Goal: Transaction & Acquisition: Purchase product/service

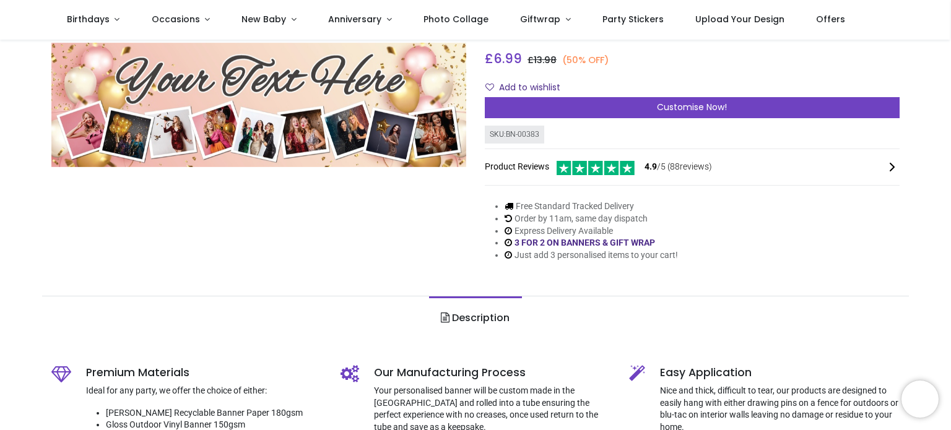
scroll to position [124, 0]
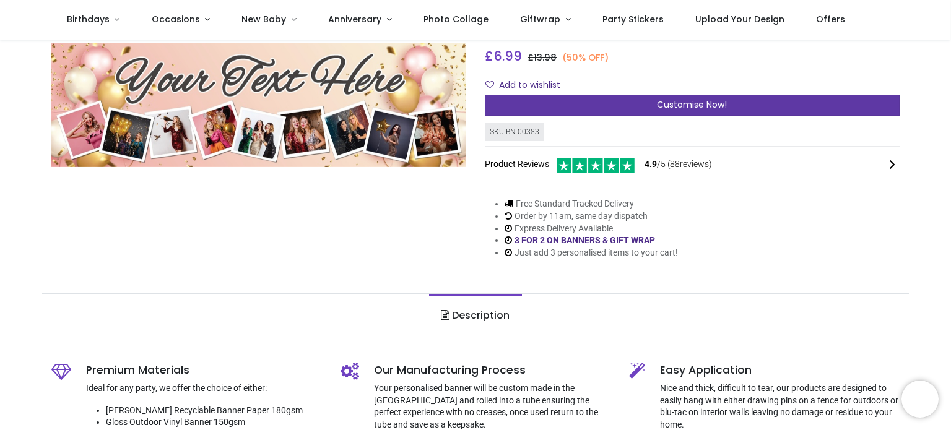
click at [678, 101] on span "Customise Now!" at bounding box center [692, 104] width 70 height 12
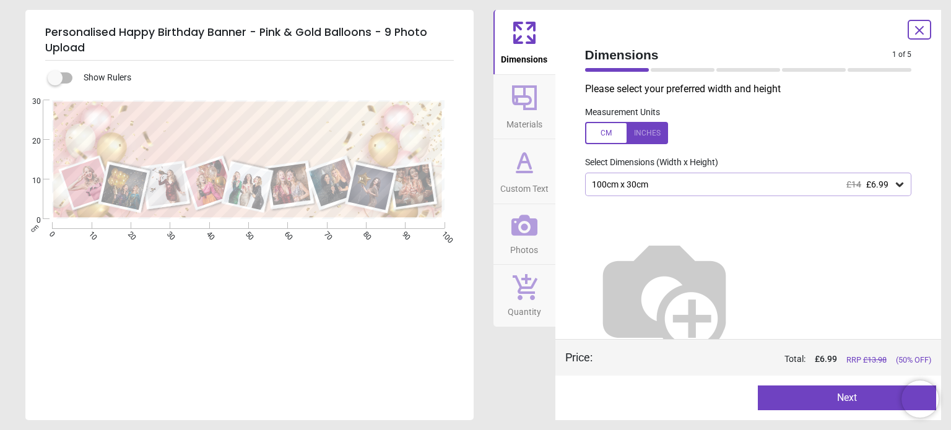
click at [893, 186] on icon at bounding box center [899, 184] width 12 height 12
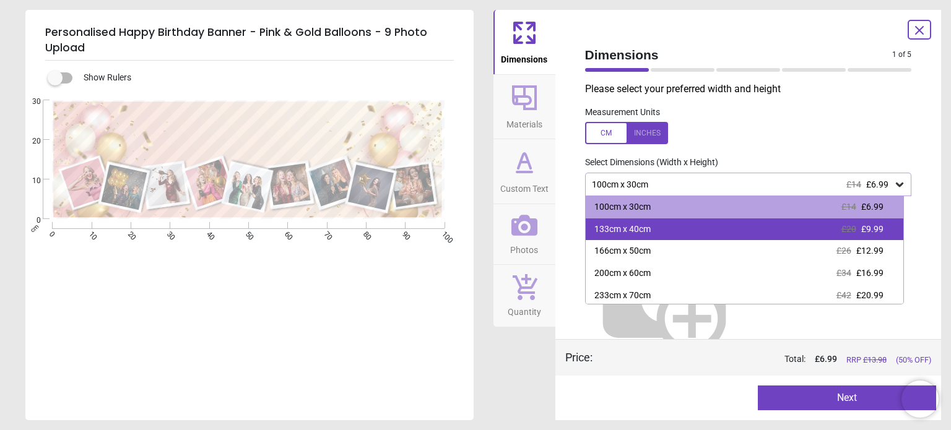
click at [797, 230] on div "133cm x 40cm £20 £9.99" at bounding box center [745, 229] width 318 height 22
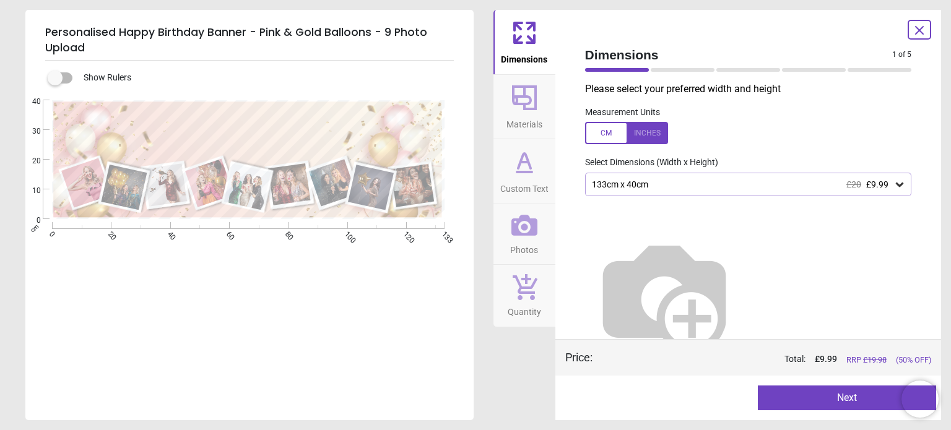
scroll to position [20, 0]
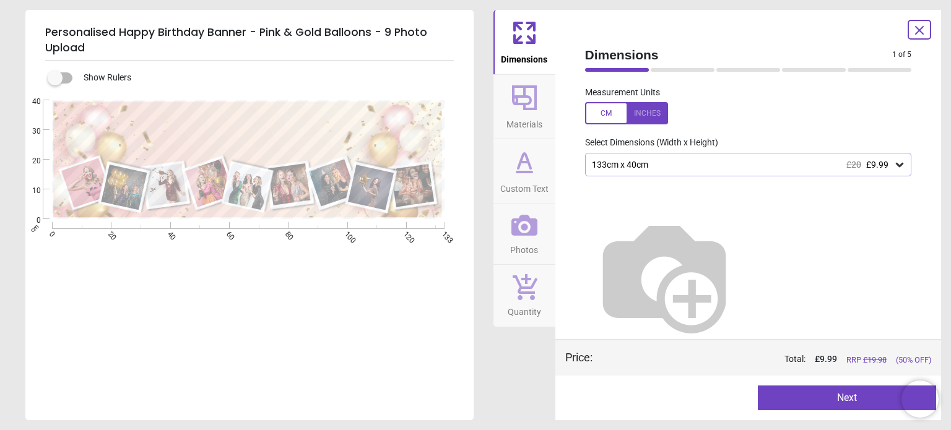
click at [858, 398] on button "Next" at bounding box center [847, 398] width 178 height 25
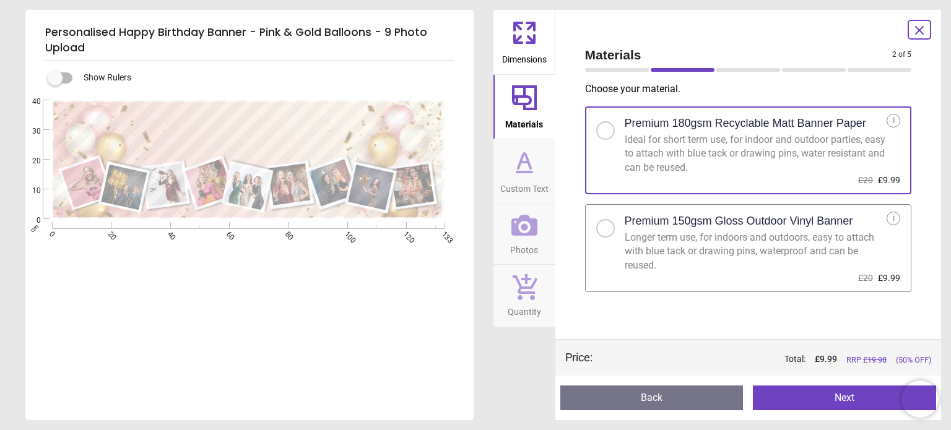
click at [602, 227] on div at bounding box center [605, 228] width 7 height 7
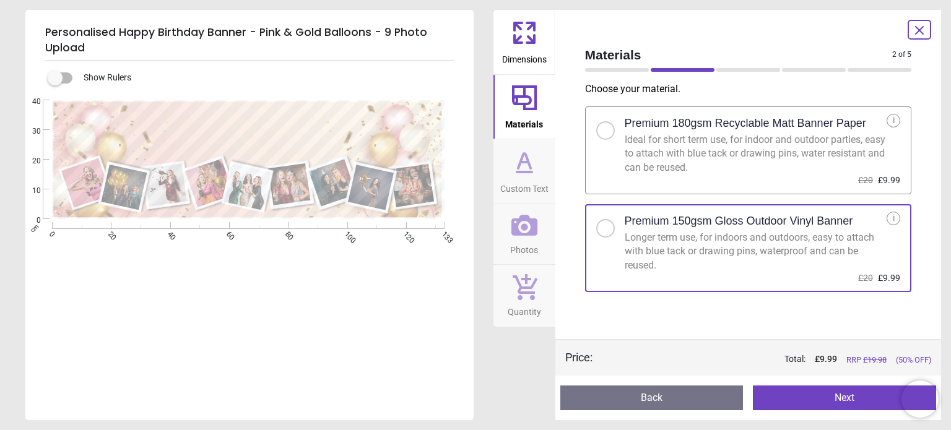
click at [805, 394] on button "Next" at bounding box center [844, 398] width 183 height 25
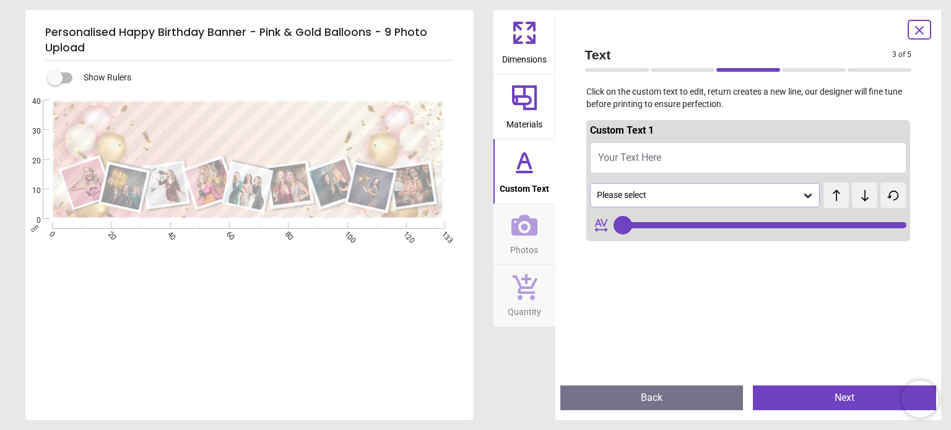
type input "**"
click at [690, 158] on button "Your Text Here" at bounding box center [748, 157] width 317 height 31
click at [615, 158] on span "Your Text Here" at bounding box center [629, 158] width 63 height 12
type textarea "**"
type input "**"
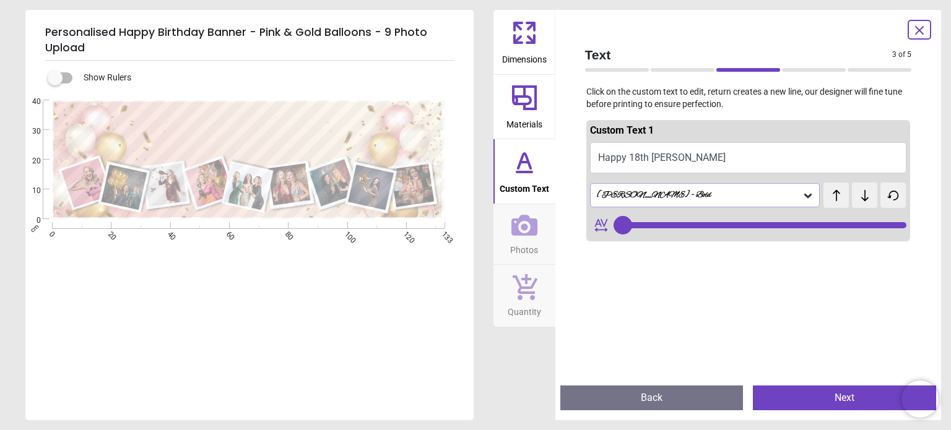
type textarea "**********"
type input "**"
type textarea "**********"
click at [730, 173] on button "Happy 18th Emily" at bounding box center [748, 157] width 317 height 31
click at [802, 197] on icon at bounding box center [808, 195] width 12 height 12
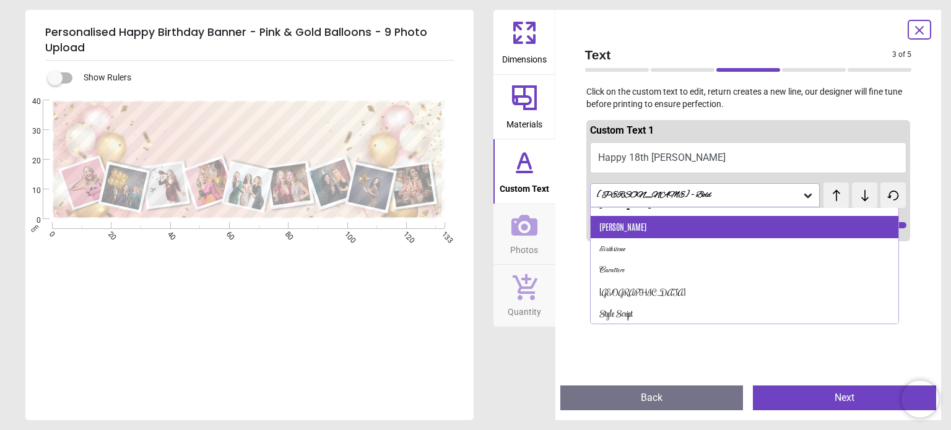
scroll to position [124, 0]
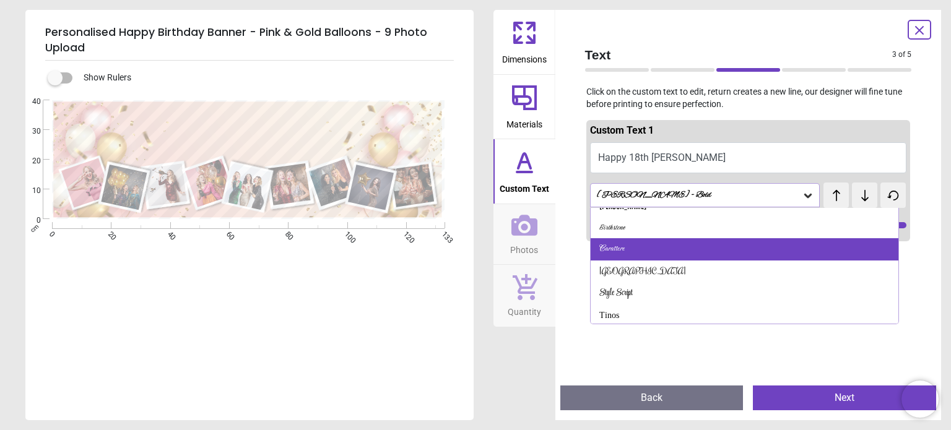
click at [750, 254] on div "Carattere" at bounding box center [744, 249] width 308 height 22
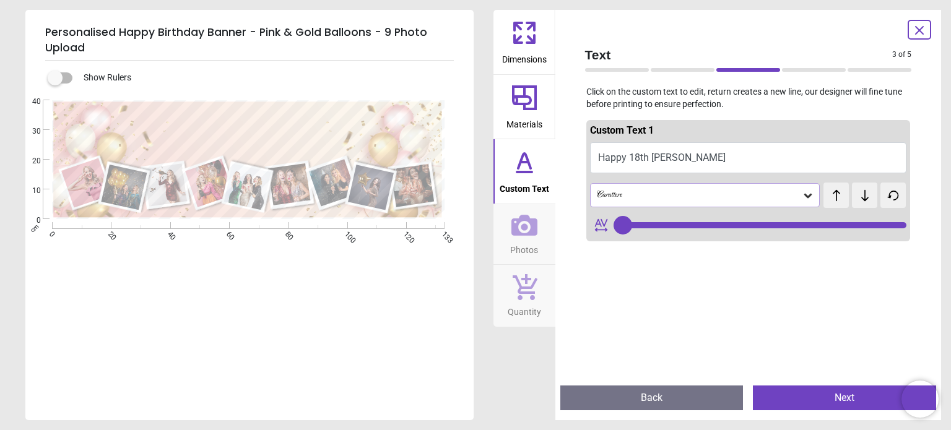
click at [728, 200] on div "Carattere" at bounding box center [698, 195] width 207 height 11
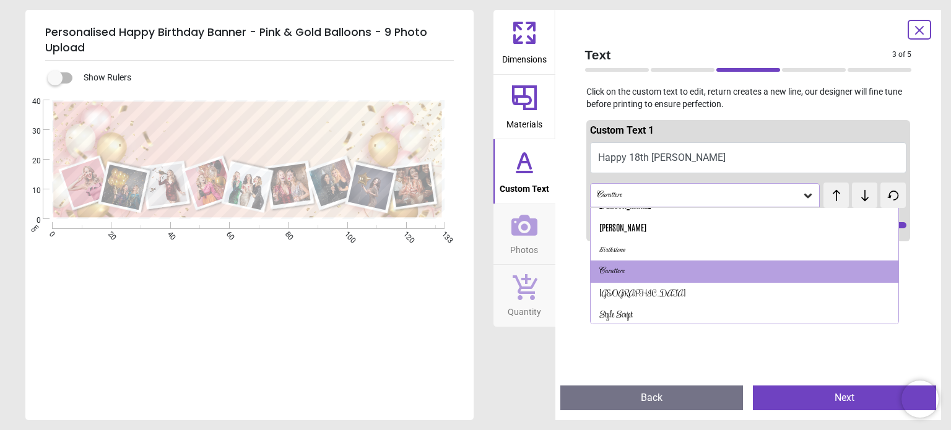
scroll to position [122, 0]
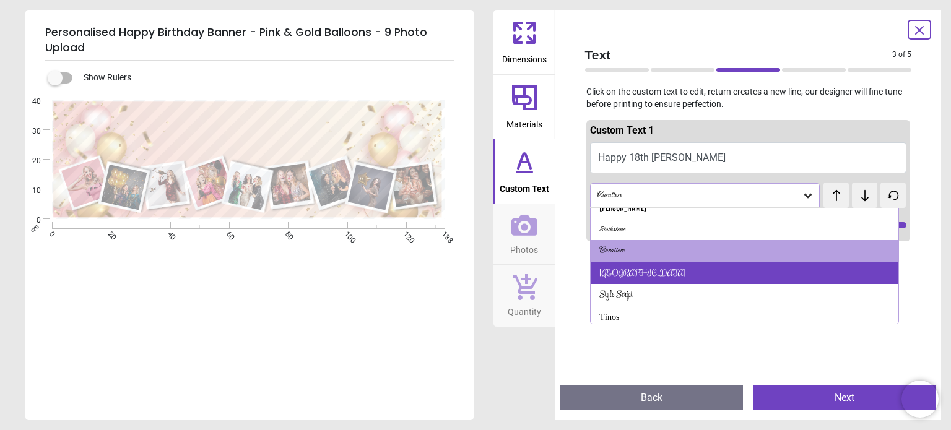
click at [717, 270] on div "Rochester" at bounding box center [744, 273] width 308 height 22
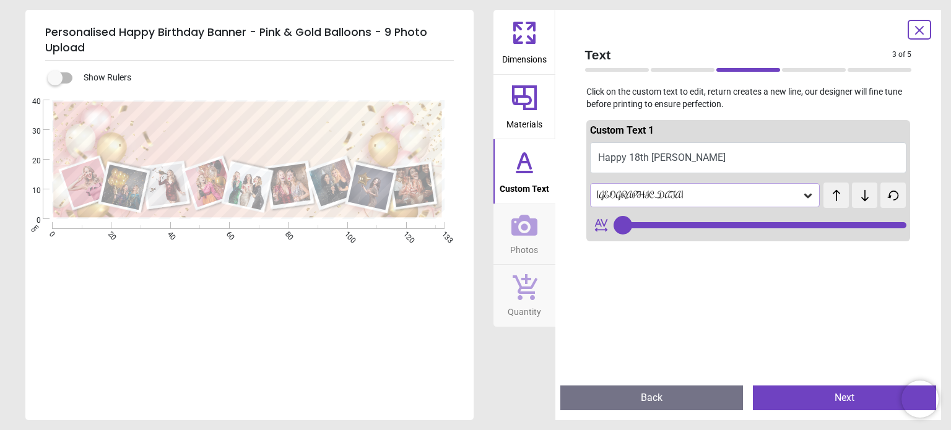
click at [706, 196] on div "Rochester" at bounding box center [698, 195] width 207 height 11
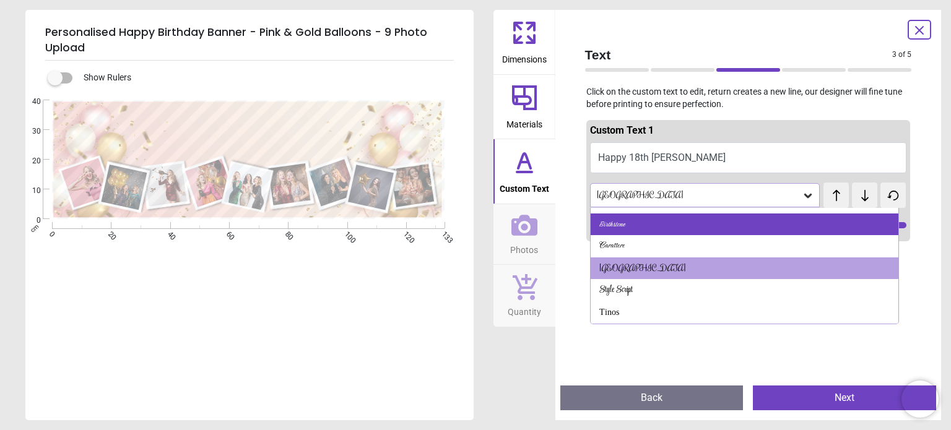
scroll to position [144, 0]
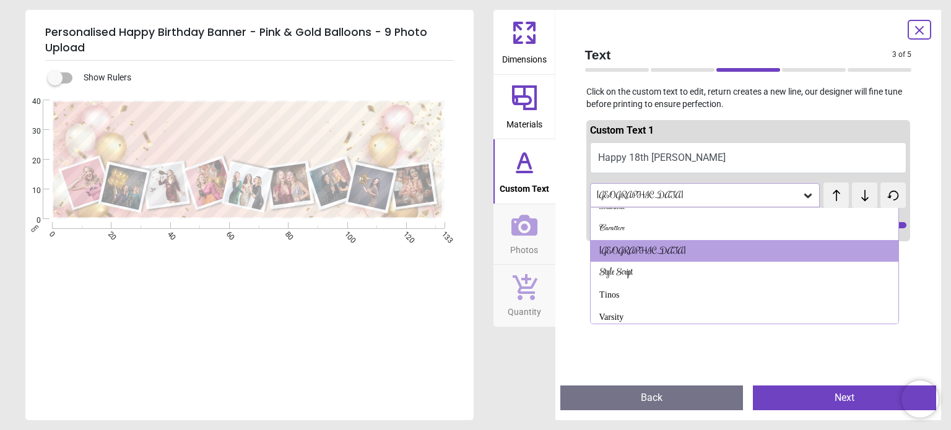
click at [699, 273] on div "Style Script" at bounding box center [744, 273] width 308 height 22
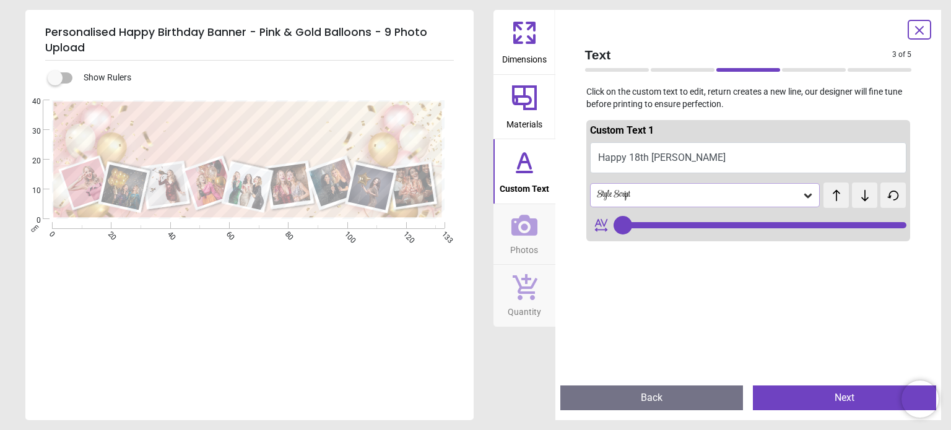
click at [692, 195] on div "Style Script" at bounding box center [698, 195] width 207 height 11
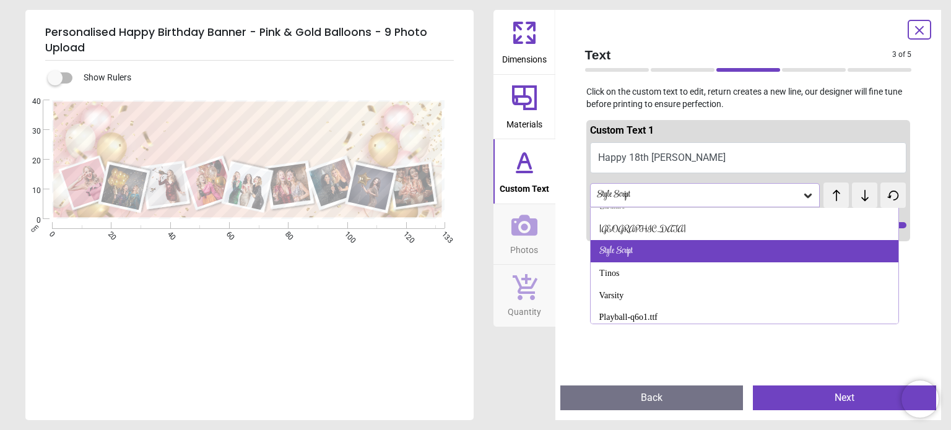
scroll to position [228, 0]
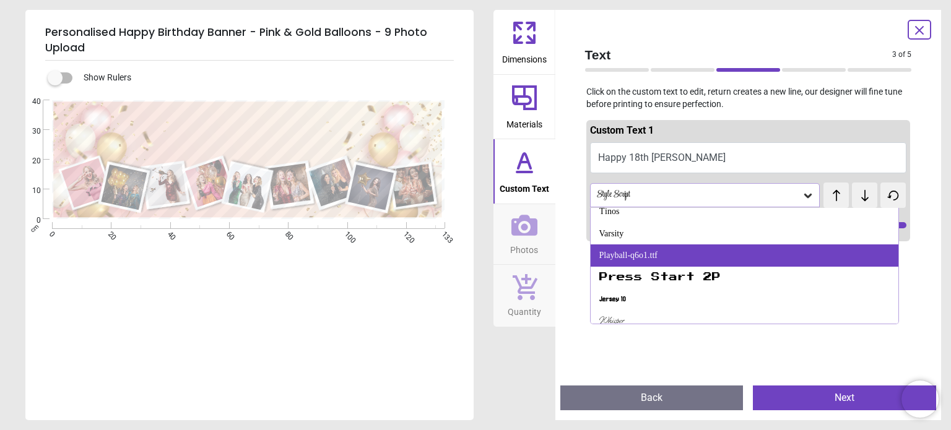
click at [697, 258] on div "Playball-q6o1.ttf" at bounding box center [744, 255] width 308 height 22
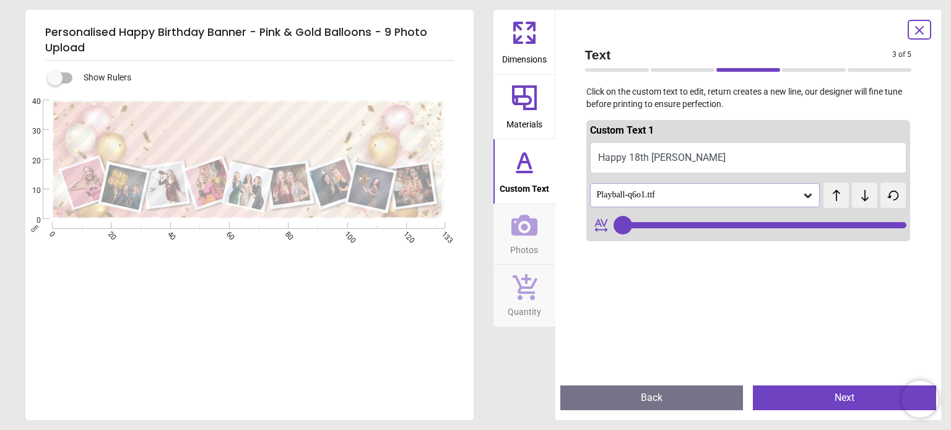
click at [677, 192] on div "Playball-q6o1.ttf" at bounding box center [698, 195] width 207 height 11
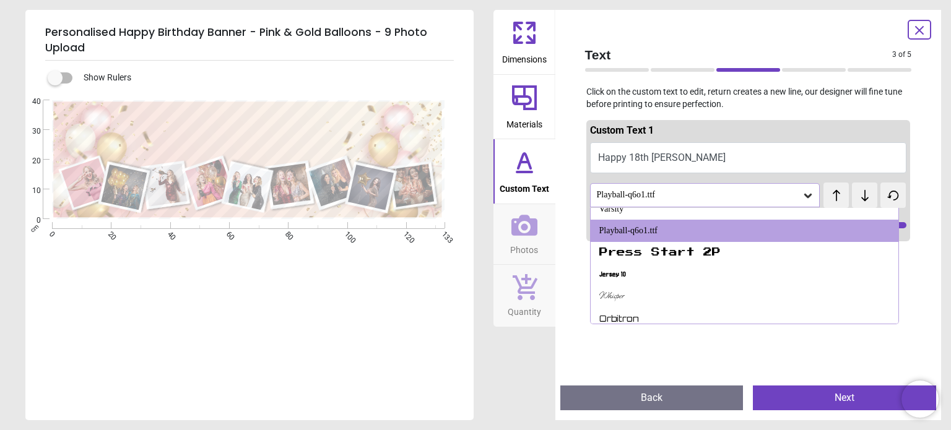
scroll to position [233, 0]
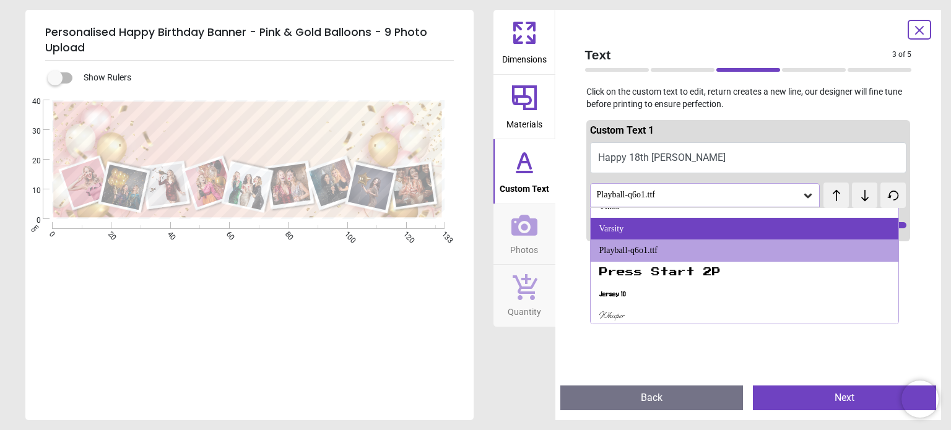
click at [654, 230] on div "Varsity" at bounding box center [744, 229] width 308 height 22
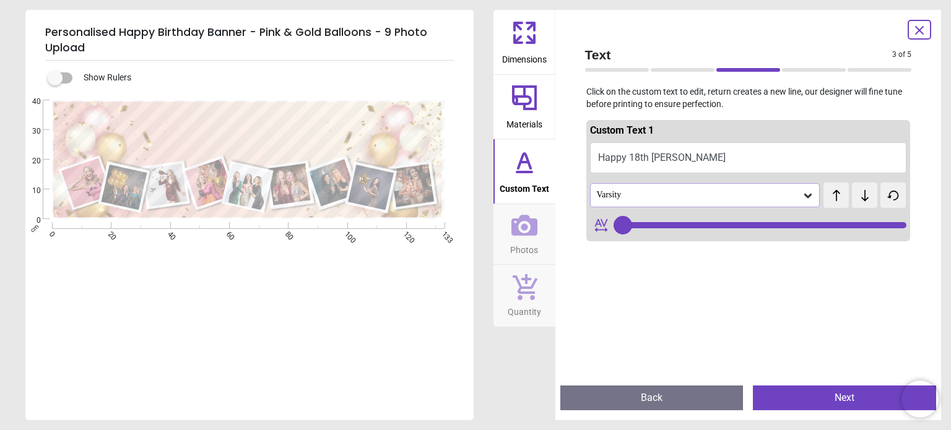
click at [654, 191] on div "Varsity" at bounding box center [698, 195] width 207 height 11
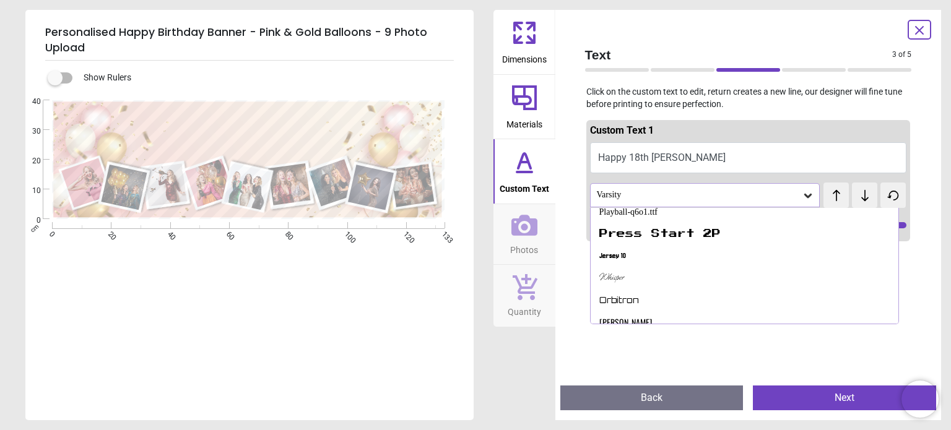
scroll to position [272, 0]
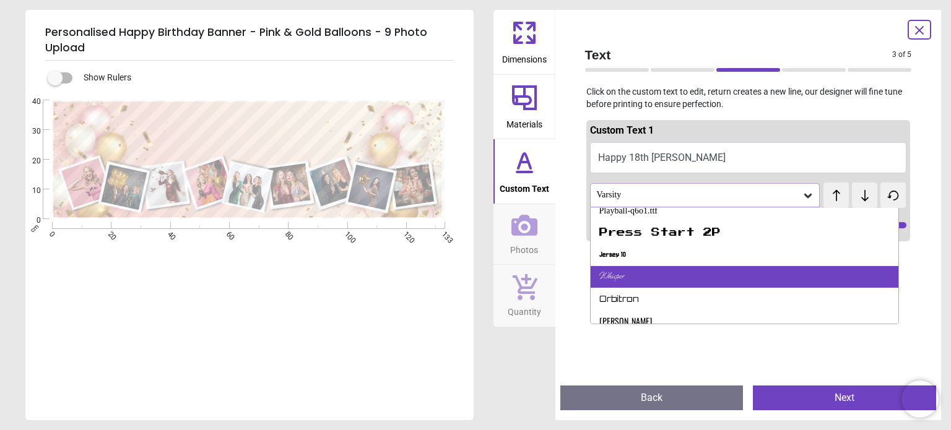
click at [677, 269] on div "Whisper" at bounding box center [744, 277] width 308 height 22
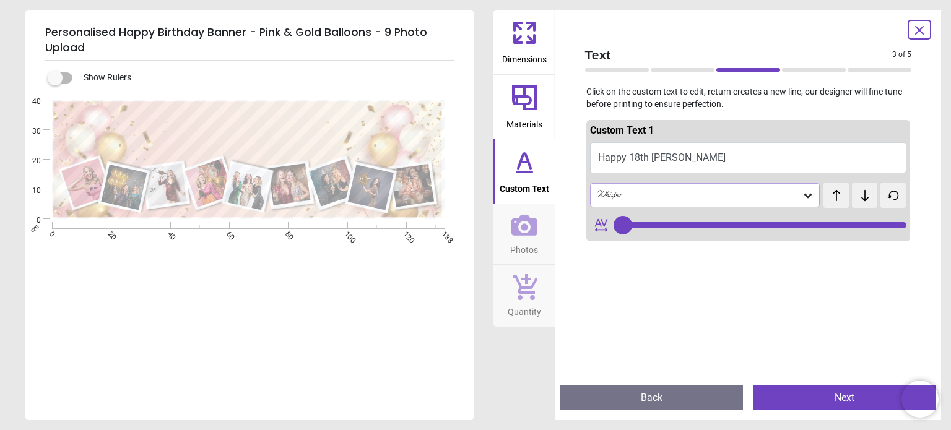
click at [669, 197] on div "Whisper" at bounding box center [698, 195] width 207 height 11
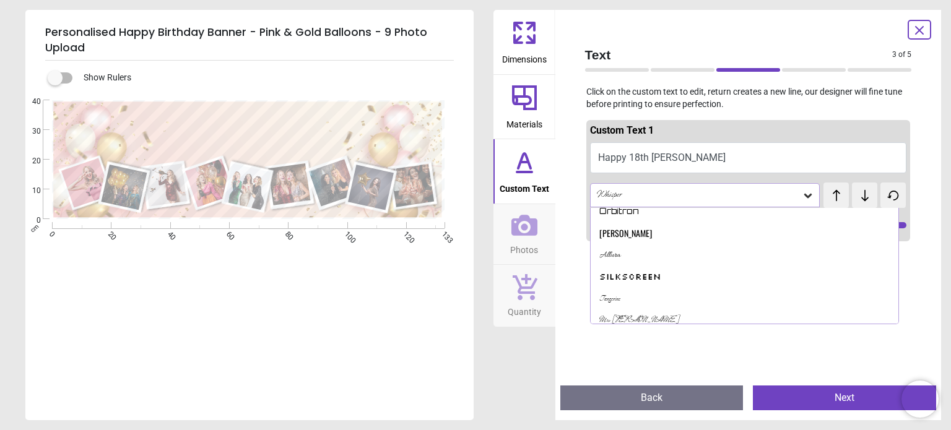
scroll to position [422, 0]
click at [672, 262] on div "Mrs Saint Delafield" at bounding box center [744, 259] width 308 height 22
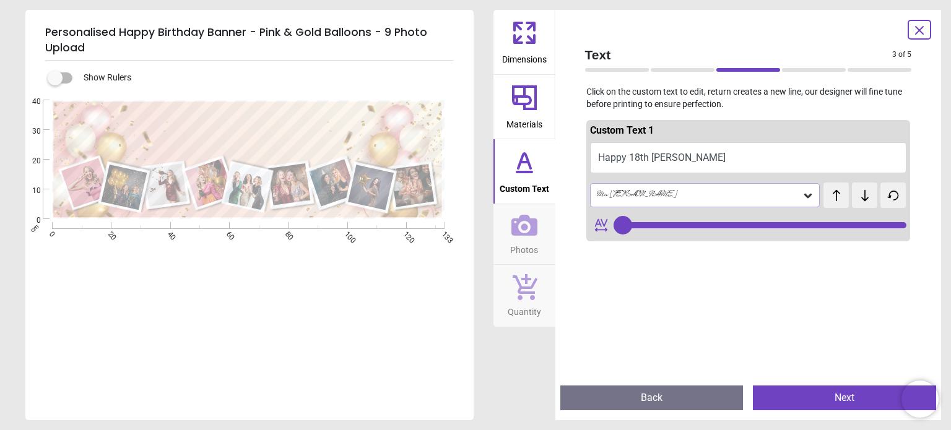
click at [667, 194] on div "Mrs Saint Delafield" at bounding box center [698, 195] width 207 height 11
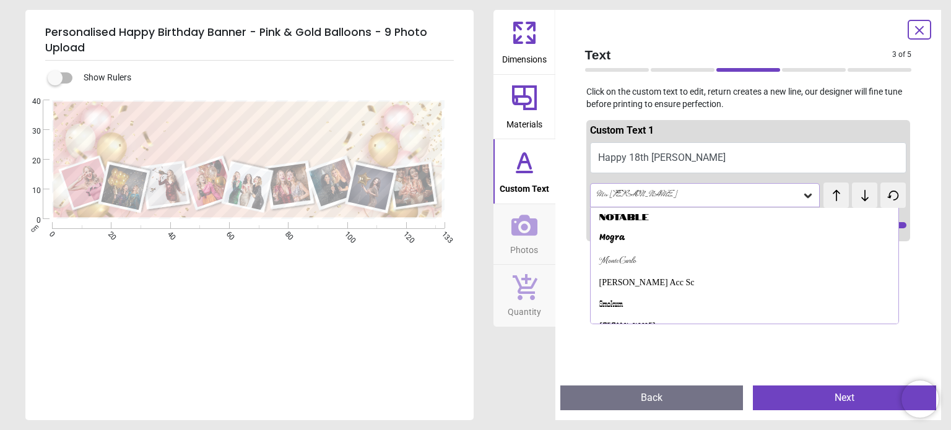
scroll to position [555, 0]
click at [683, 269] on div "MonteCarlo" at bounding box center [744, 259] width 308 height 22
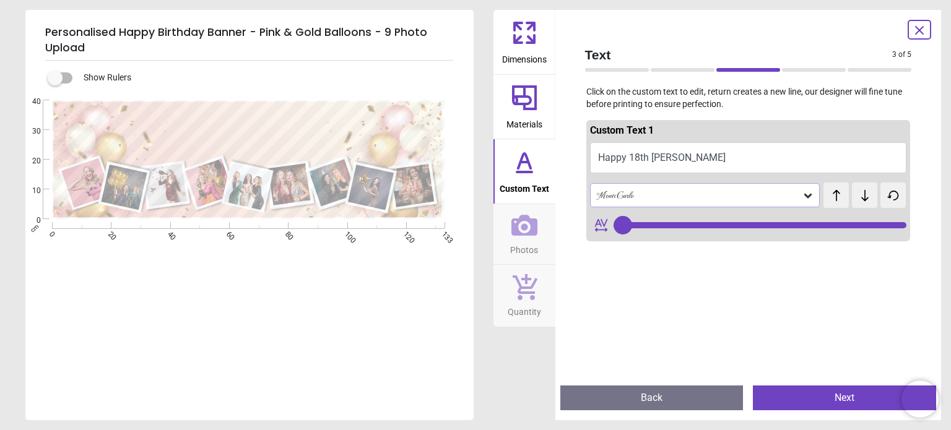
click at [678, 189] on div "MonteCarlo" at bounding box center [705, 195] width 230 height 24
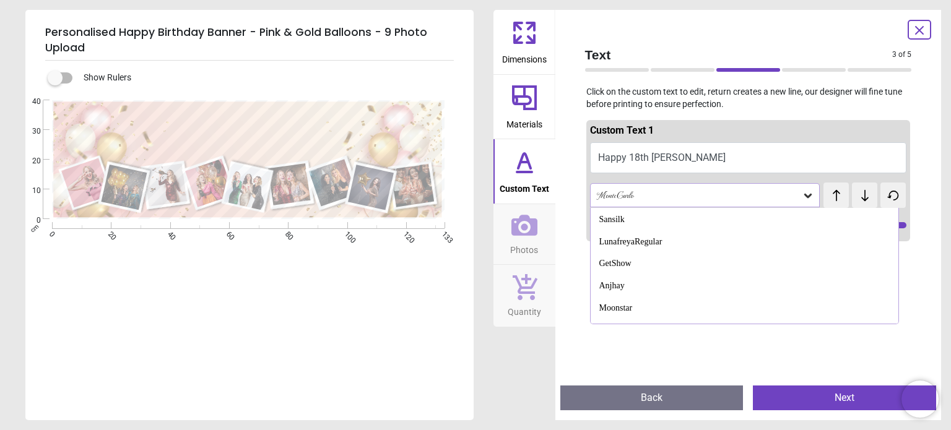
scroll to position [765, 0]
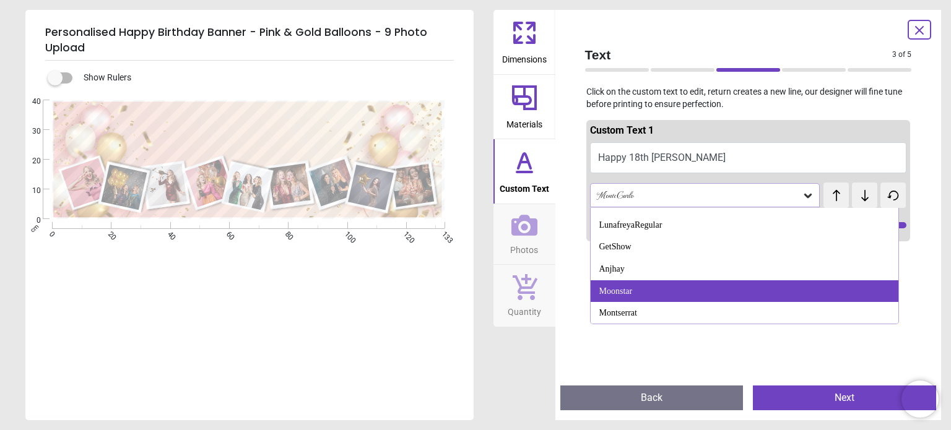
click at [683, 293] on div "Moonstar" at bounding box center [744, 291] width 308 height 22
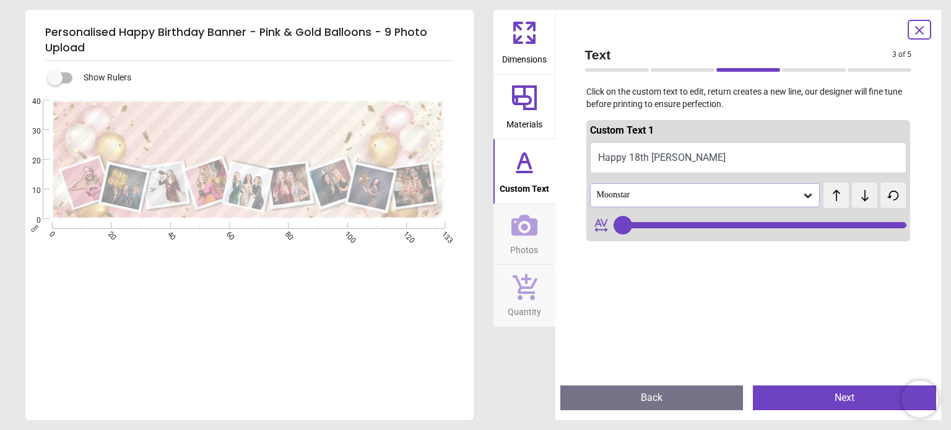
click at [678, 197] on div "Moonstar" at bounding box center [698, 195] width 207 height 11
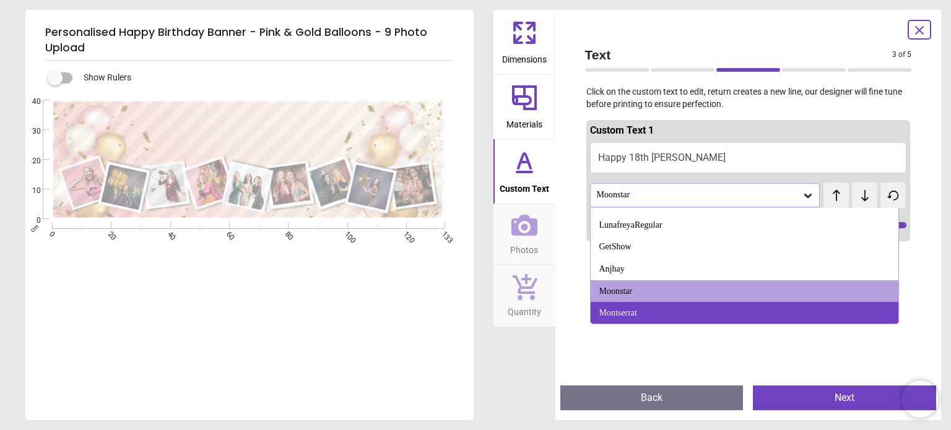
click at [673, 311] on div "Montserrat" at bounding box center [744, 313] width 308 height 22
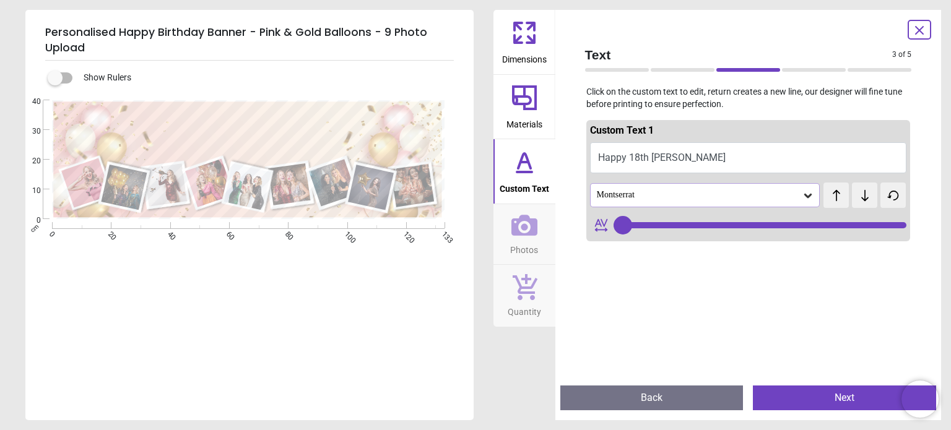
click at [666, 193] on div "Montserrat" at bounding box center [698, 195] width 207 height 11
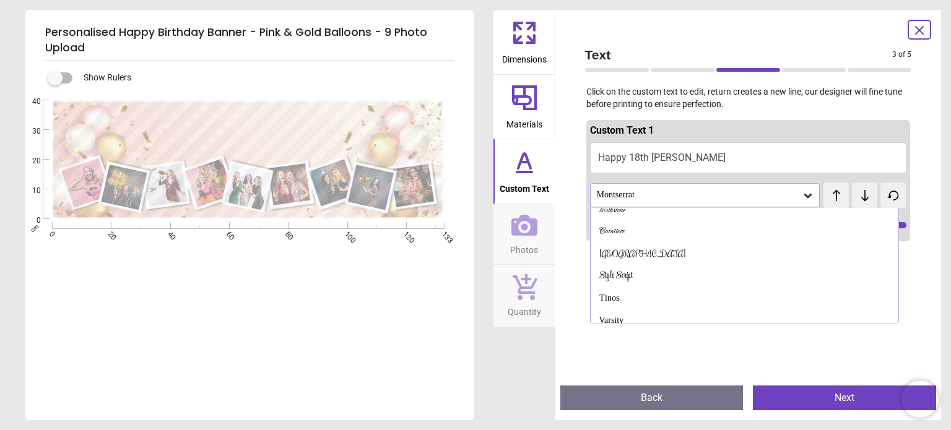
scroll to position [0, 0]
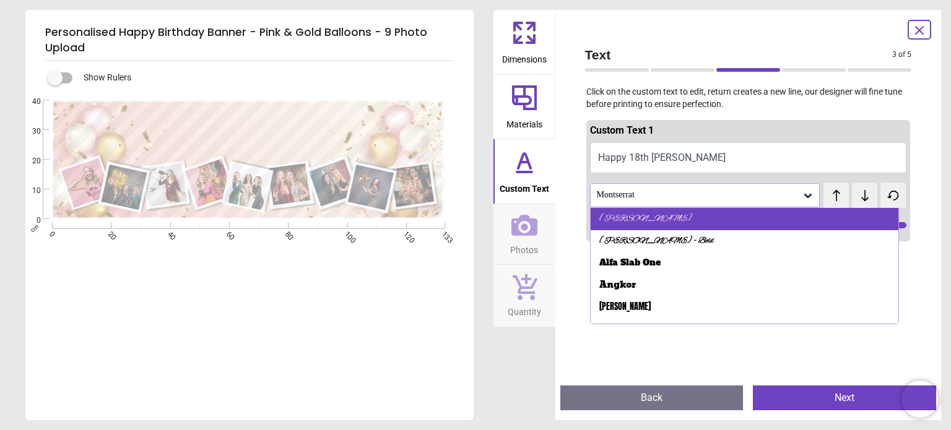
click at [674, 223] on div "Alex Brush" at bounding box center [744, 219] width 308 height 22
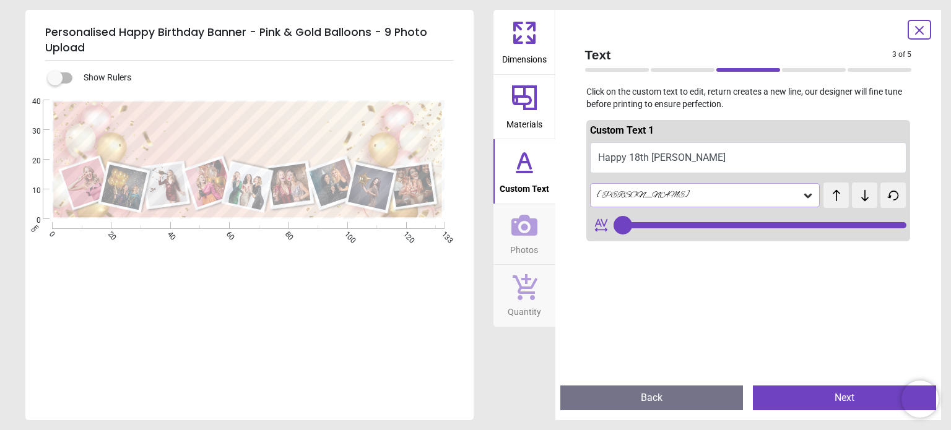
drag, startPoint x: 894, startPoint y: 224, endPoint x: 824, endPoint y: 242, distance: 71.6
type input "**"
click at [824, 228] on input "range" at bounding box center [759, 225] width 293 height 6
click at [841, 405] on button "Next" at bounding box center [844, 398] width 183 height 25
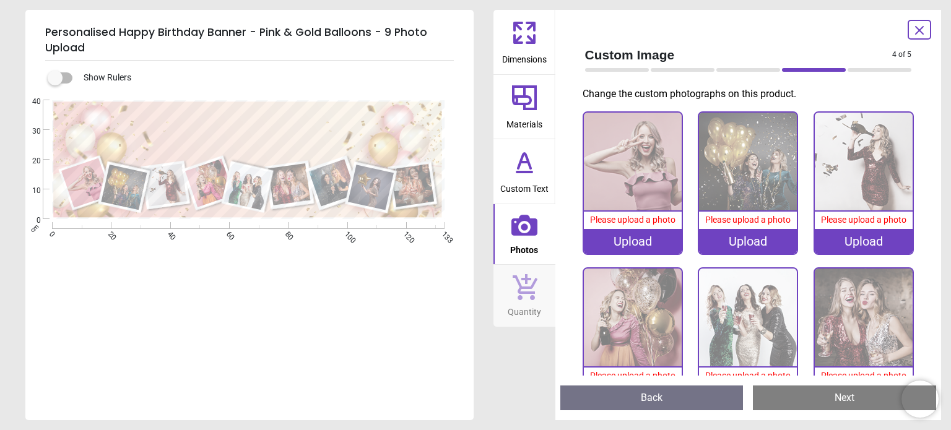
click at [634, 238] on div "Upload" at bounding box center [633, 241] width 98 height 25
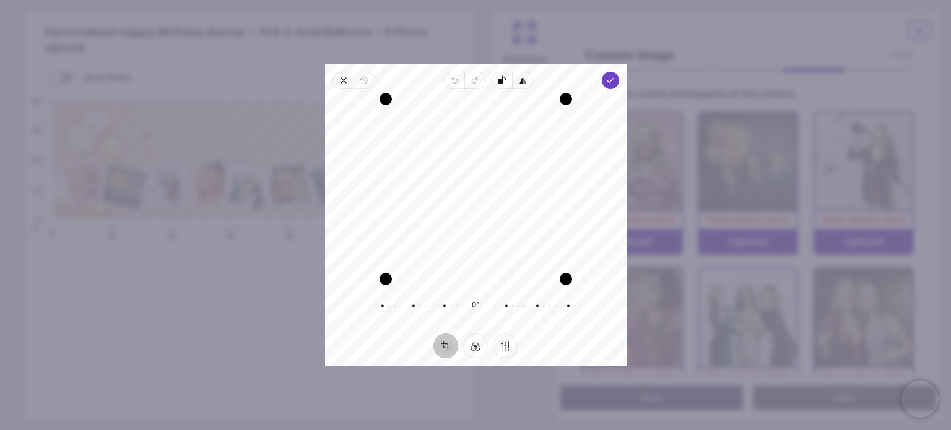
drag, startPoint x: 508, startPoint y: 206, endPoint x: 505, endPoint y: 225, distance: 19.3
click at [505, 225] on div "Recenter" at bounding box center [476, 189] width 282 height 180
drag, startPoint x: 565, startPoint y: 284, endPoint x: 548, endPoint y: 296, distance: 20.8
click at [548, 296] on div "Recenter 0° Reset" at bounding box center [475, 211] width 301 height 244
click at [612, 84] on icon "button" at bounding box center [610, 81] width 10 height 10
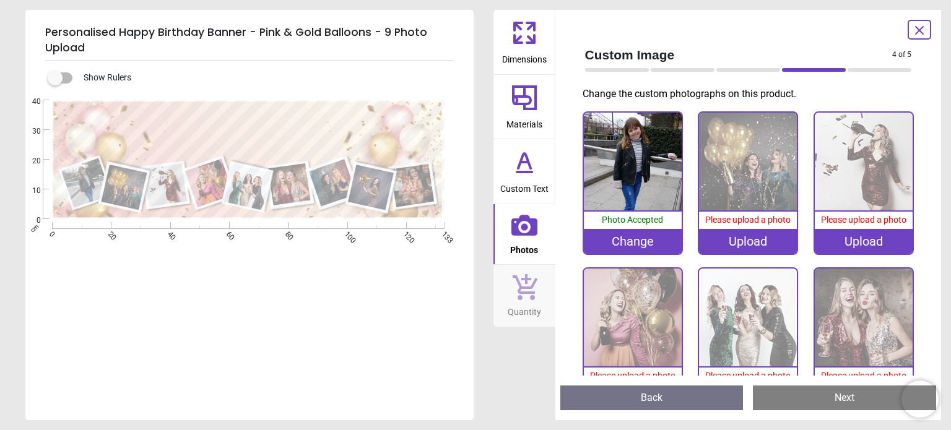
scroll to position [124, 0]
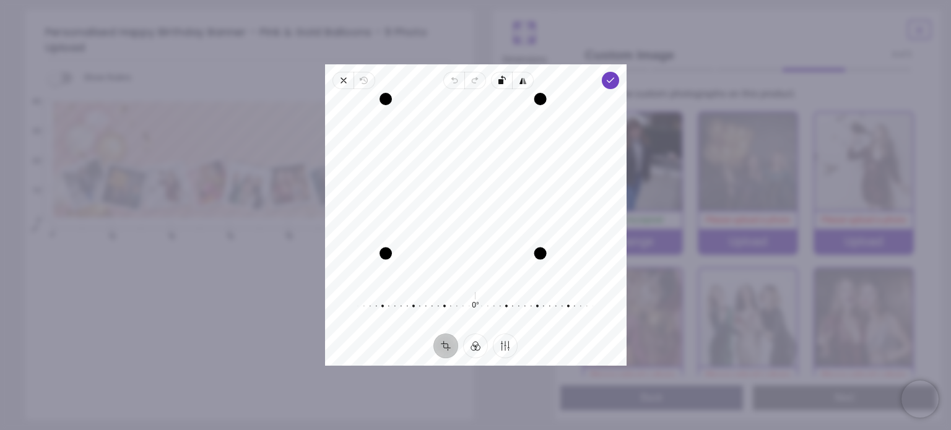
drag, startPoint x: 561, startPoint y: 282, endPoint x: 529, endPoint y: 262, distance: 37.8
click at [529, 262] on div "Recenter" at bounding box center [476, 189] width 282 height 180
drag, startPoint x: 381, startPoint y: 96, endPoint x: 397, endPoint y: 147, distance: 53.1
click at [397, 147] on div "Recenter" at bounding box center [476, 189] width 282 height 180
drag, startPoint x: 496, startPoint y: 228, endPoint x: 504, endPoint y: 218, distance: 12.7
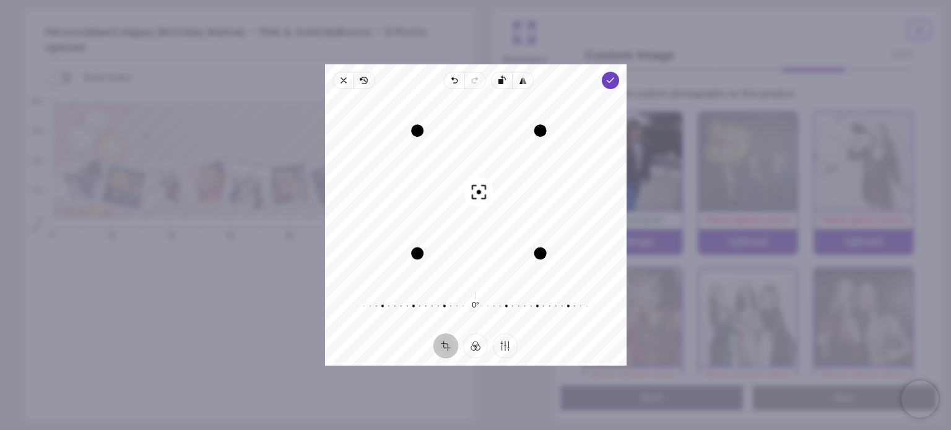
click at [504, 218] on div "Recenter" at bounding box center [476, 189] width 282 height 180
drag, startPoint x: 504, startPoint y: 220, endPoint x: 498, endPoint y: 220, distance: 6.8
click at [498, 220] on div "Recenter" at bounding box center [476, 189] width 282 height 180
click at [605, 82] on icon "button" at bounding box center [610, 81] width 10 height 10
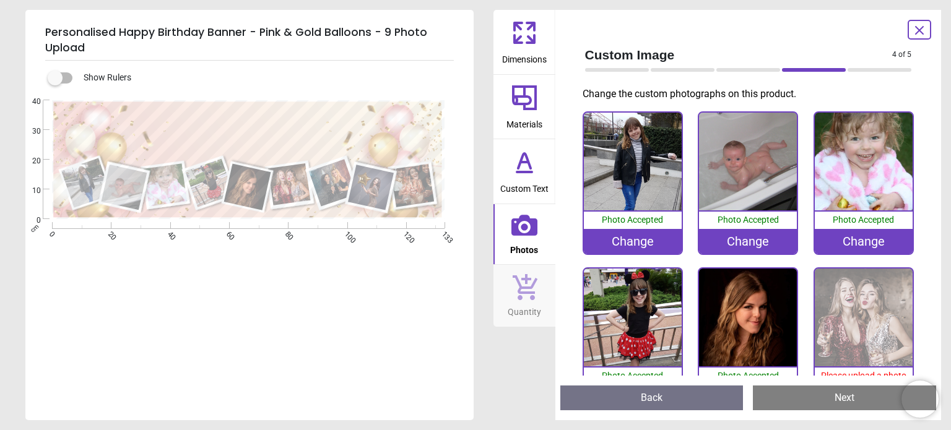
scroll to position [62, 0]
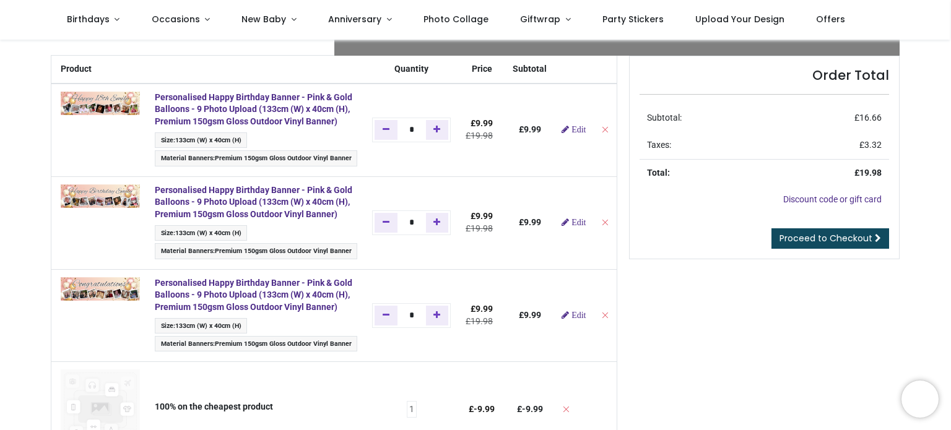
scroll to position [62, 0]
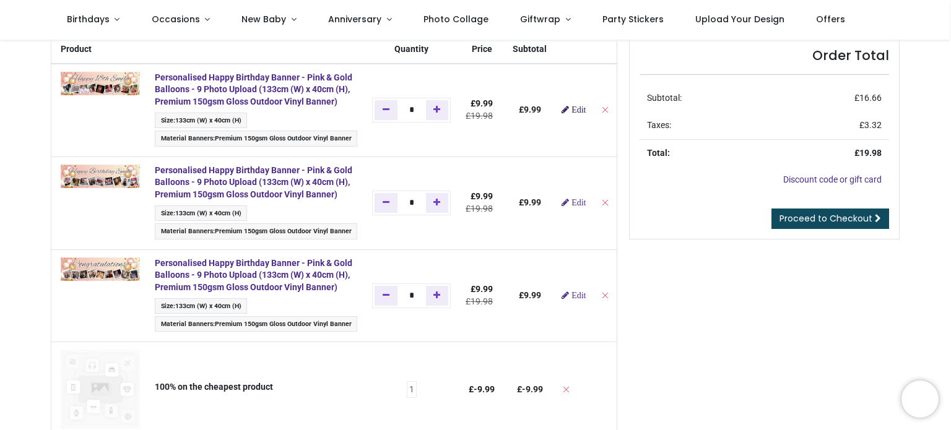
click at [573, 114] on span "Edit" at bounding box center [578, 109] width 14 height 9
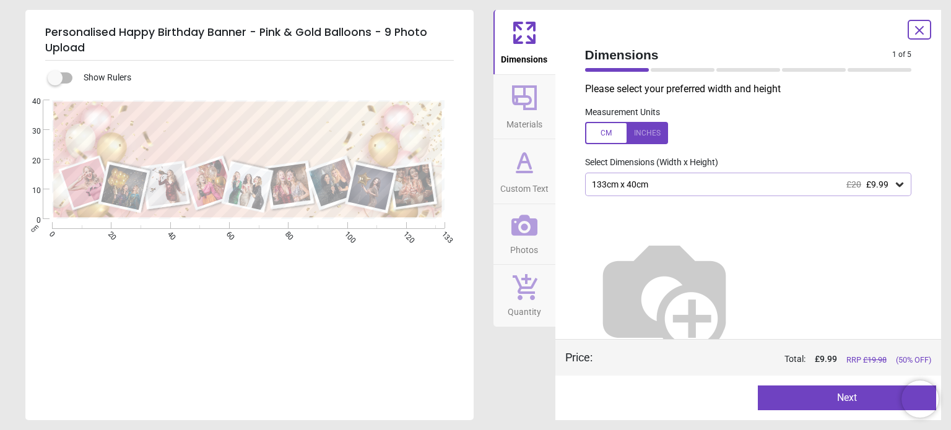
type textarea "**********"
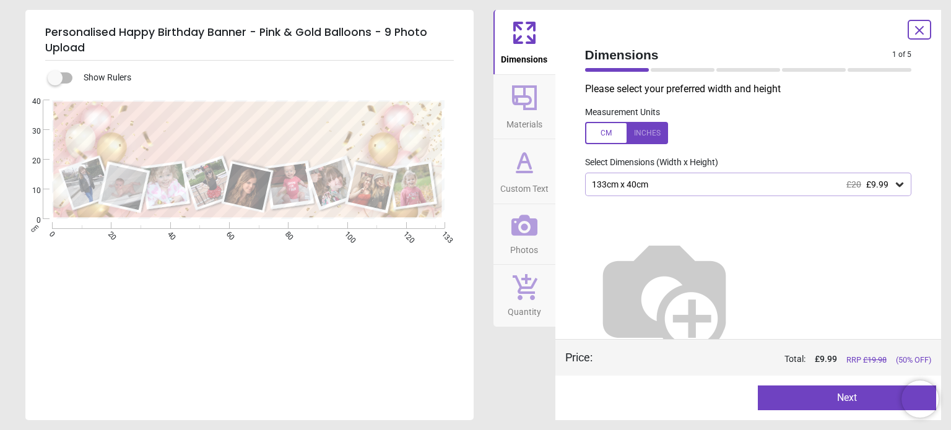
click at [532, 228] on icon at bounding box center [524, 225] width 26 height 21
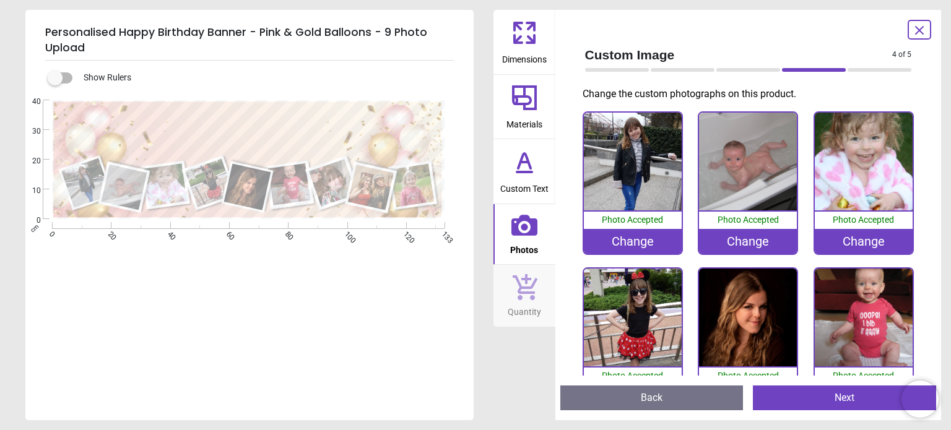
click at [755, 236] on div "Change" at bounding box center [748, 241] width 98 height 25
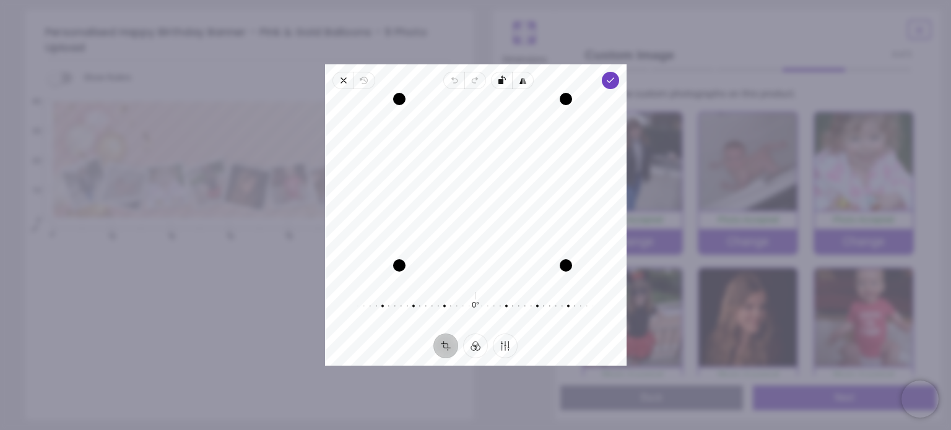
drag, startPoint x: 382, startPoint y: 277, endPoint x: 399, endPoint y: 266, distance: 19.7
click at [399, 266] on div "Drag corner bl" at bounding box center [399, 265] width 12 height 12
drag, startPoint x: 567, startPoint y: 98, endPoint x: 559, endPoint y: 108, distance: 13.2
click at [559, 108] on div "Drag corner tr" at bounding box center [556, 108] width 12 height 12
click at [609, 87] on span "Done" at bounding box center [609, 80] width 17 height 17
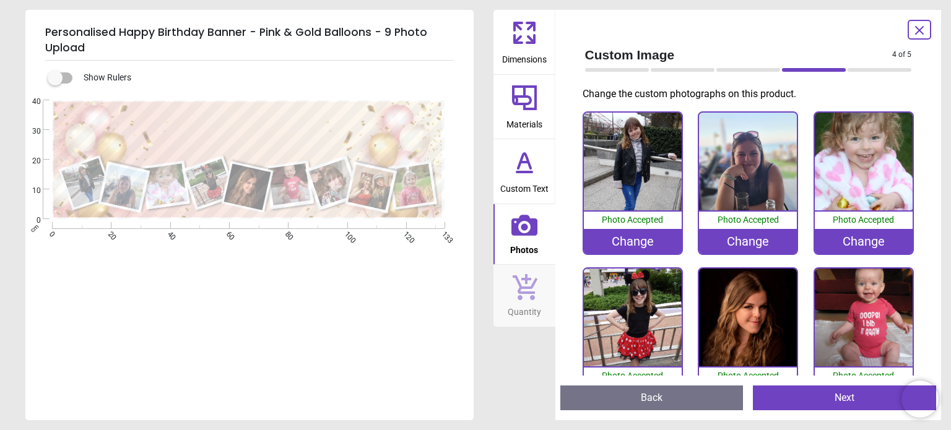
click at [800, 396] on button "Next" at bounding box center [844, 398] width 183 height 25
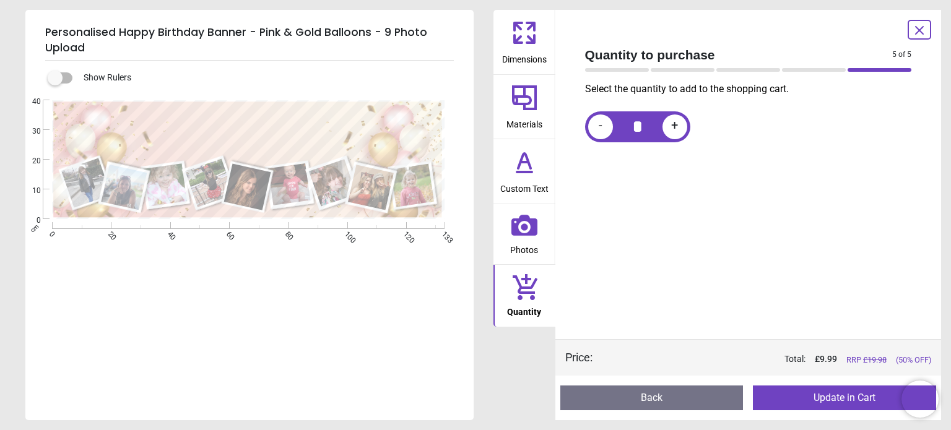
click at [798, 396] on button "Update in Cart" at bounding box center [844, 398] width 183 height 25
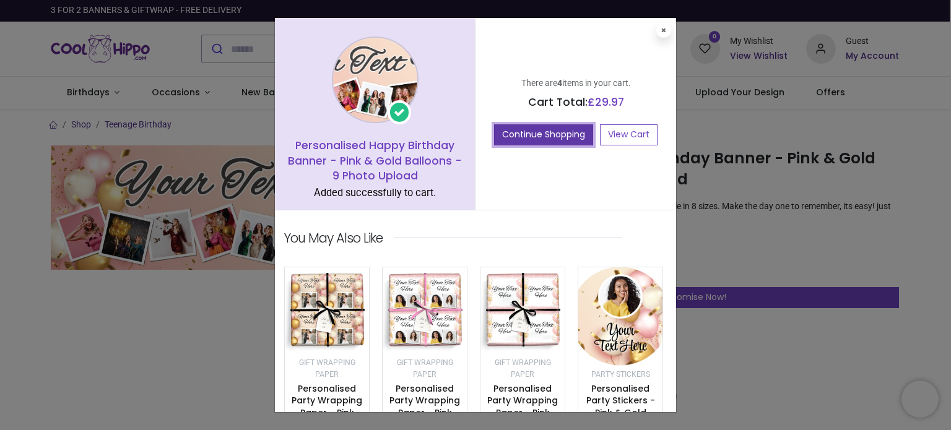
click at [548, 136] on button "Continue Shopping" at bounding box center [543, 134] width 99 height 21
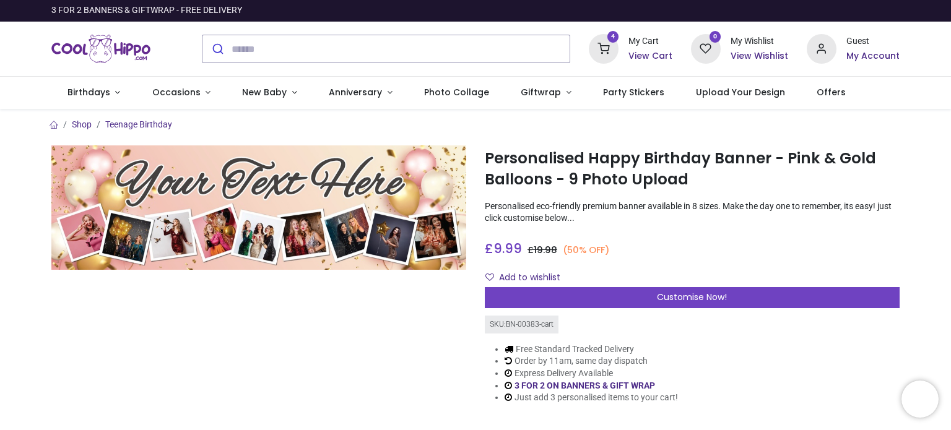
click at [858, 55] on h6 "My Account" at bounding box center [872, 56] width 53 height 12
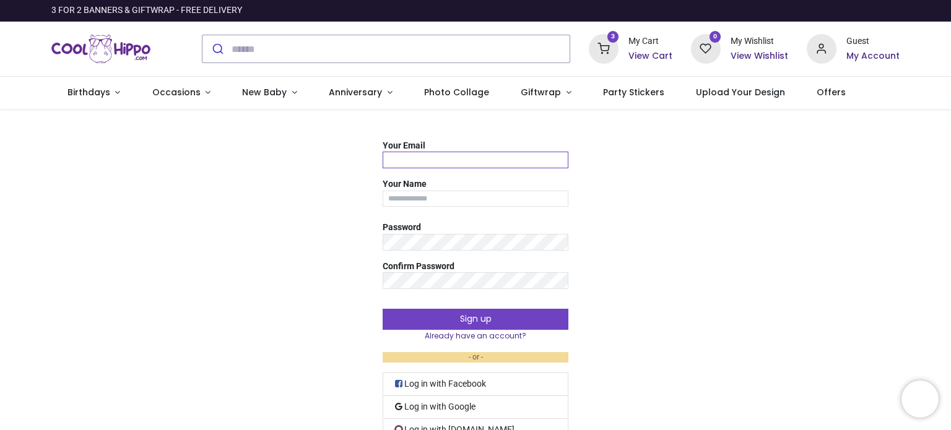
click at [441, 160] on input "Your Email" at bounding box center [476, 160] width 186 height 17
type input "**********"
click at [418, 200] on input "Your Name" at bounding box center [476, 199] width 186 height 17
type input "*********"
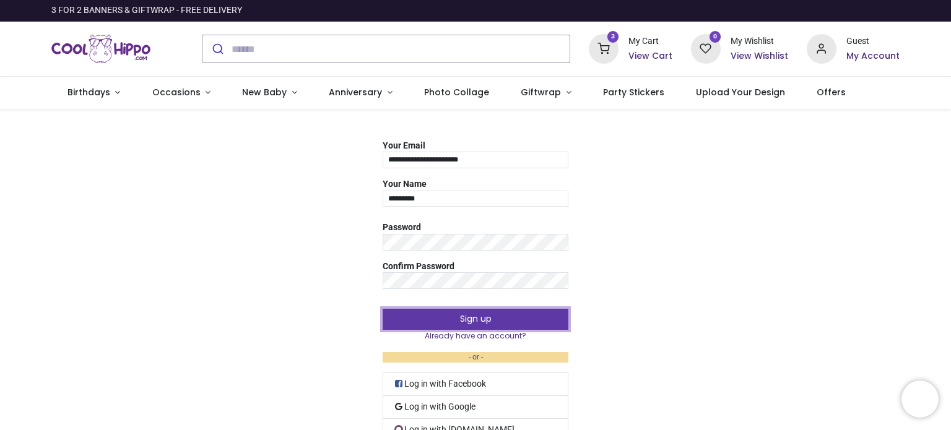
click at [412, 314] on button "Sign up" at bounding box center [476, 319] width 186 height 21
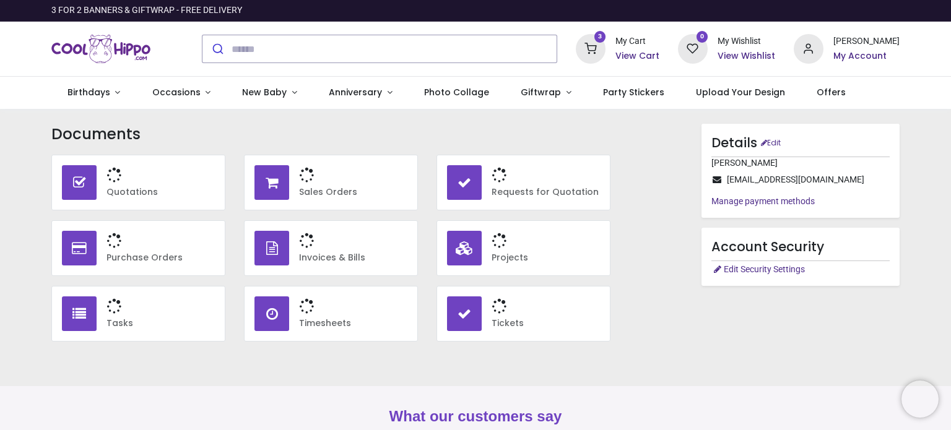
type input "**********"
click at [653, 57] on h6 "View Cart" at bounding box center [637, 56] width 44 height 12
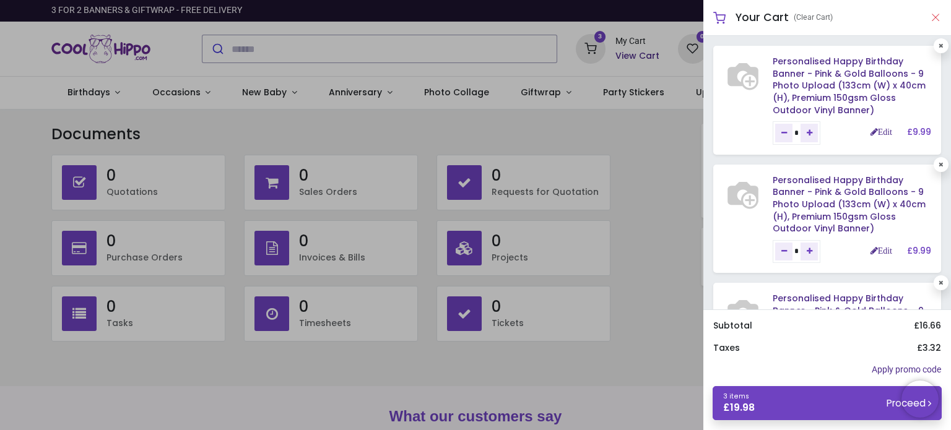
click at [932, 17] on button "Close" at bounding box center [935, 17] width 11 height 15
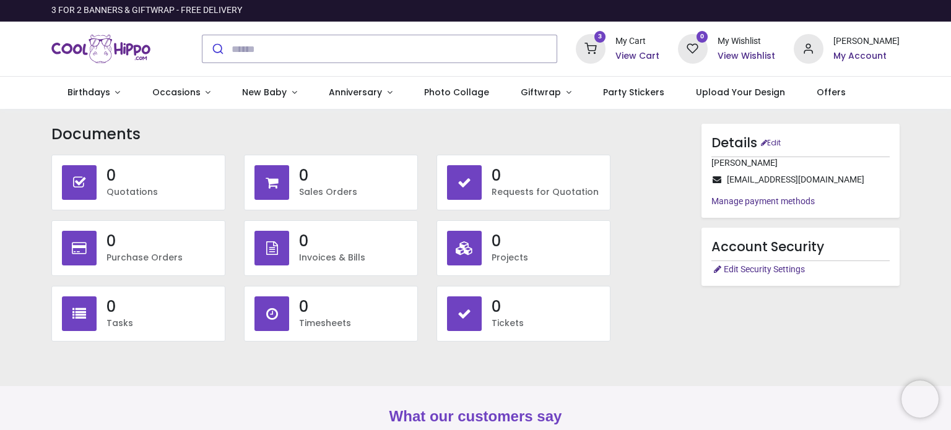
click at [651, 54] on h6 "View Cart" at bounding box center [637, 56] width 44 height 12
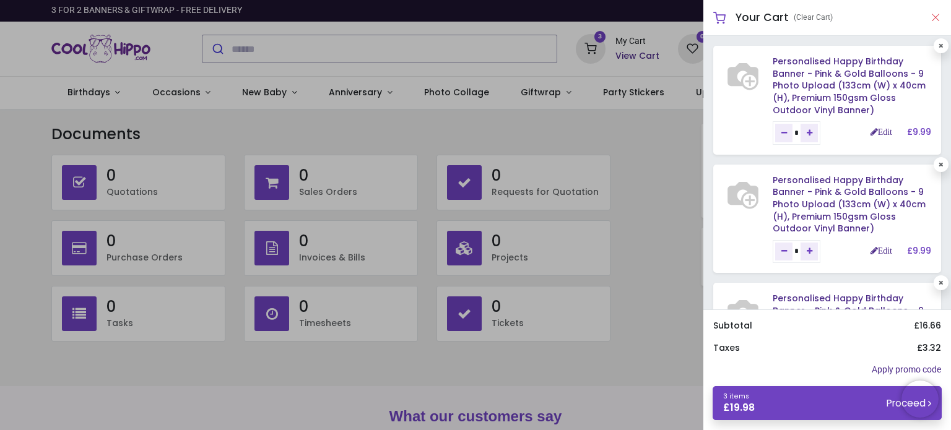
click at [933, 17] on button "Close" at bounding box center [935, 17] width 11 height 15
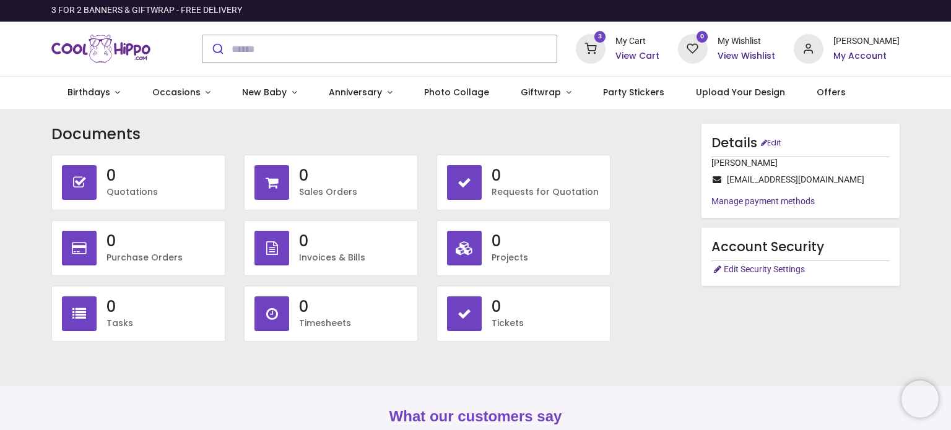
click at [605, 44] on icon at bounding box center [591, 49] width 30 height 30
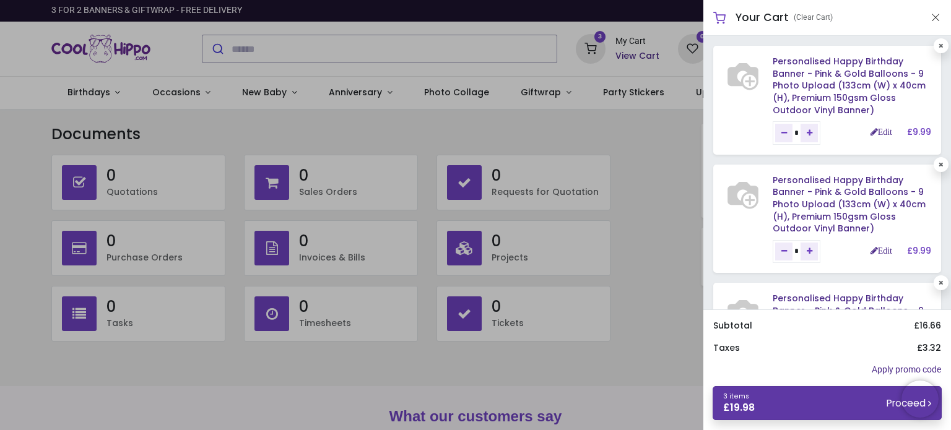
click at [776, 403] on link "3 items £ 19.98 Proceed" at bounding box center [826, 403] width 229 height 34
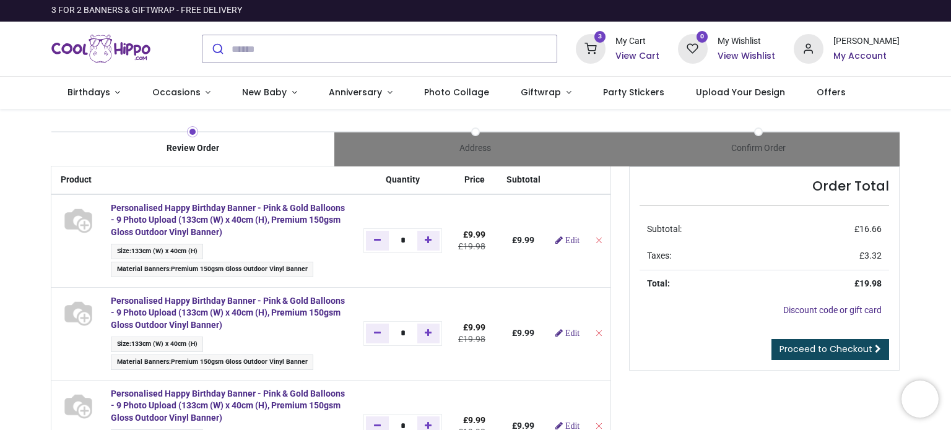
type input "**********"
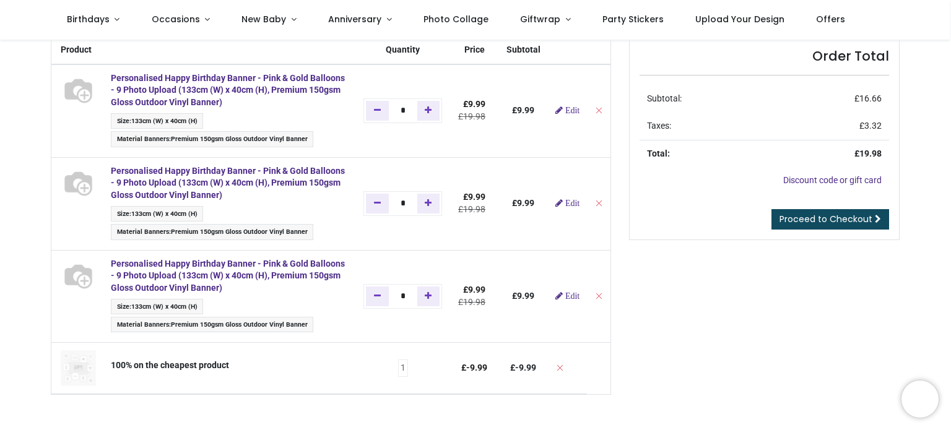
scroll to position [62, 0]
click at [569, 111] on span "Edit" at bounding box center [572, 109] width 14 height 9
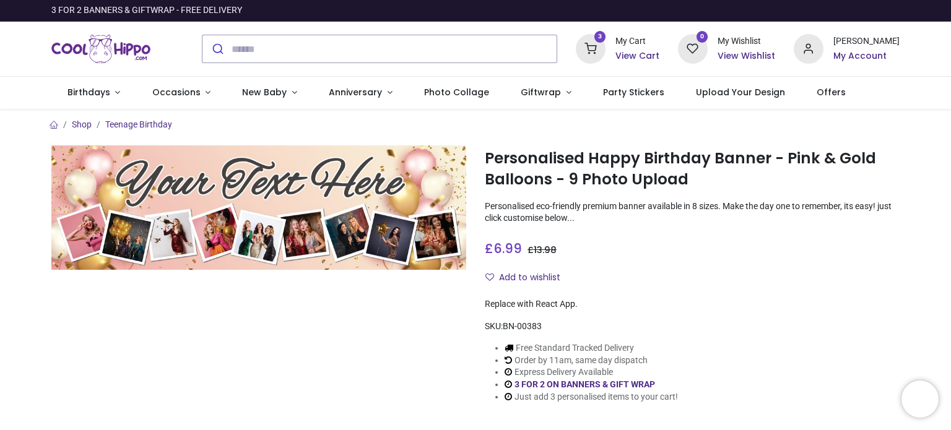
type input "**********"
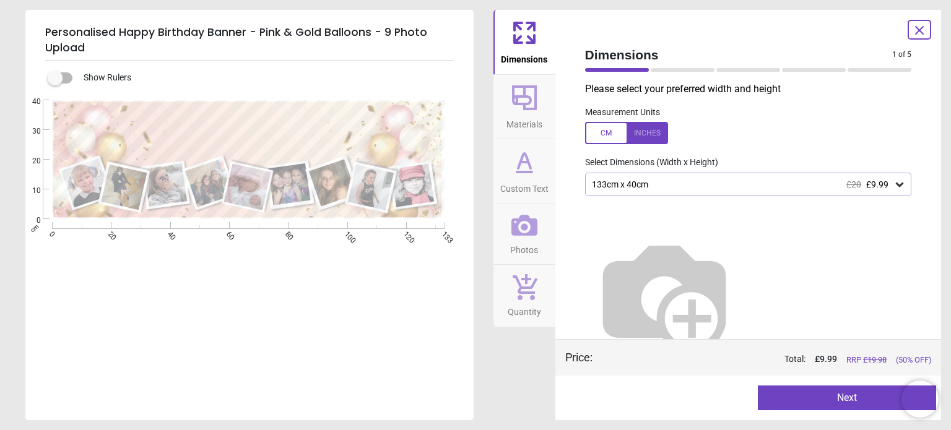
click at [919, 33] on icon at bounding box center [919, 30] width 15 height 15
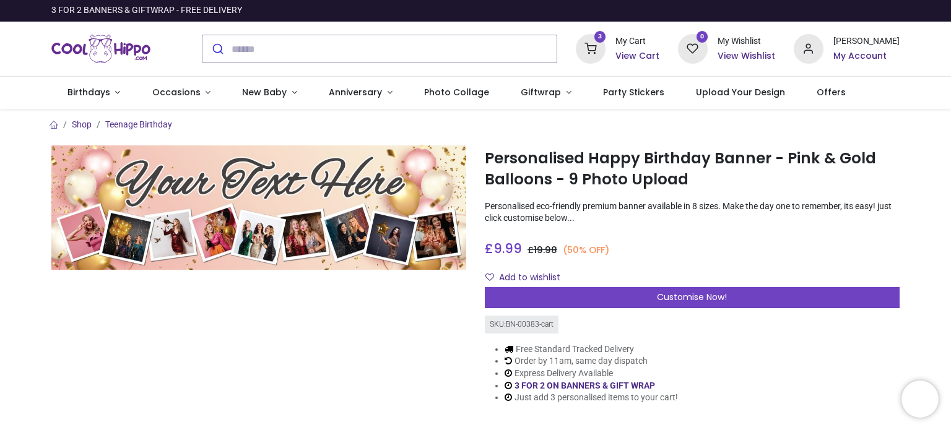
click at [605, 46] on icon at bounding box center [591, 49] width 30 height 30
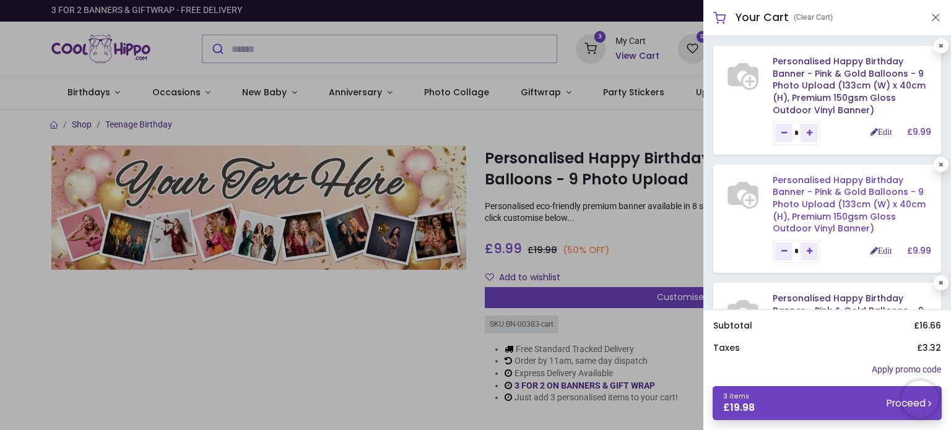
click at [793, 187] on link "Personalised Happy Birthday Banner - Pink & Gold Balloons - 9 Photo Upload (133…" at bounding box center [848, 204] width 153 height 61
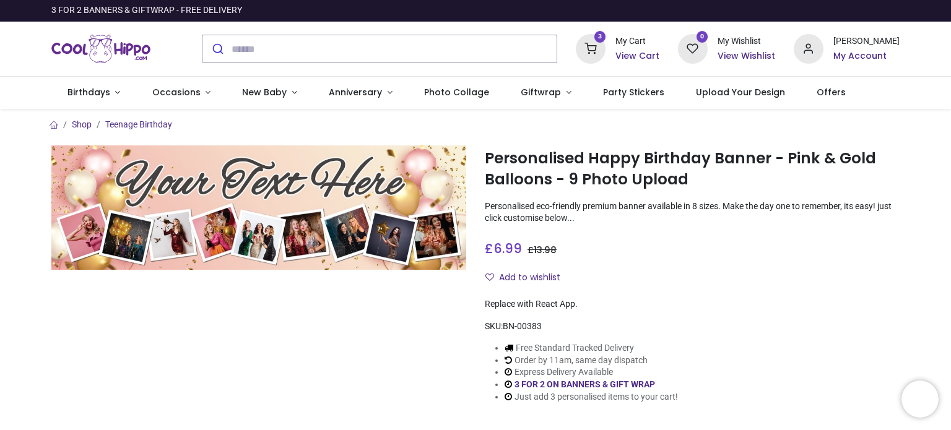
type input "**********"
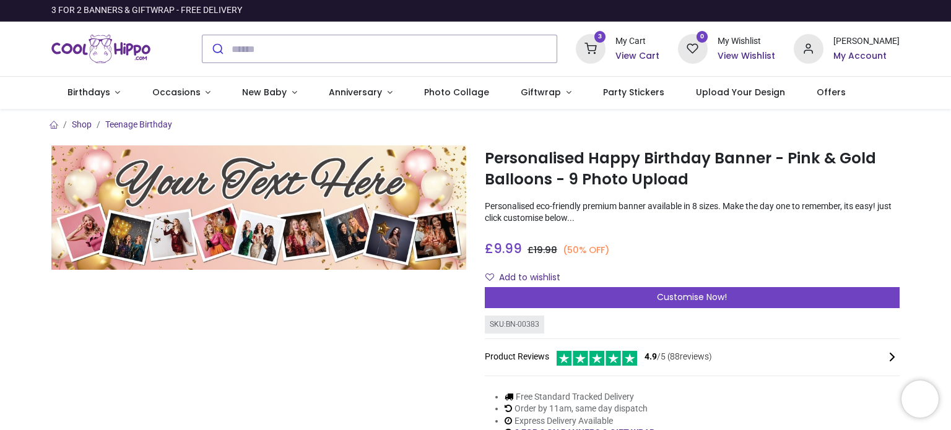
click at [605, 47] on icon at bounding box center [591, 49] width 30 height 30
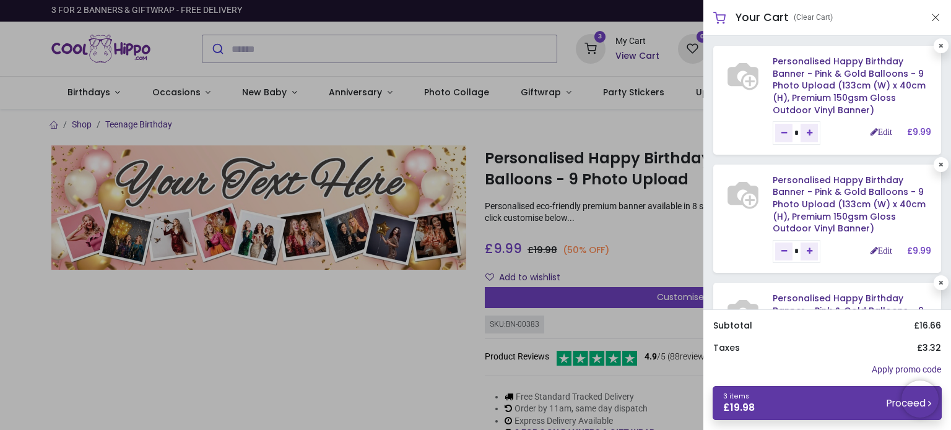
click at [760, 399] on link "3 items £ 19.98 Proceed" at bounding box center [826, 403] width 229 height 34
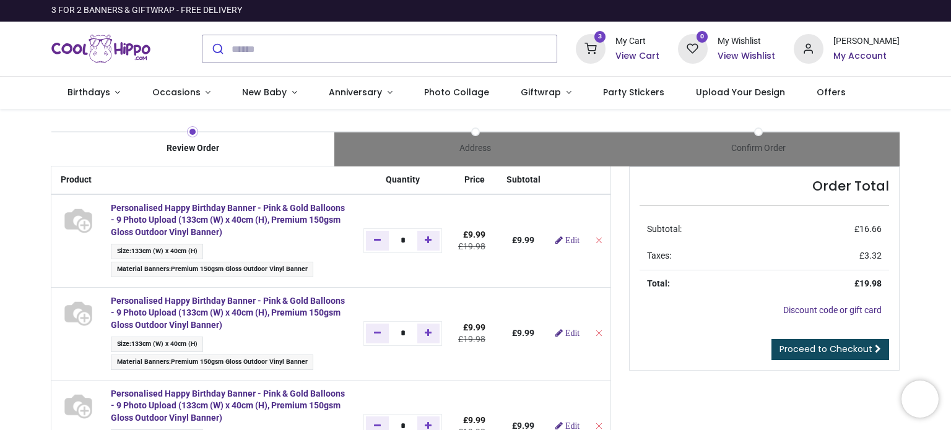
type input "**********"
click at [570, 334] on span "Edit" at bounding box center [572, 333] width 14 height 9
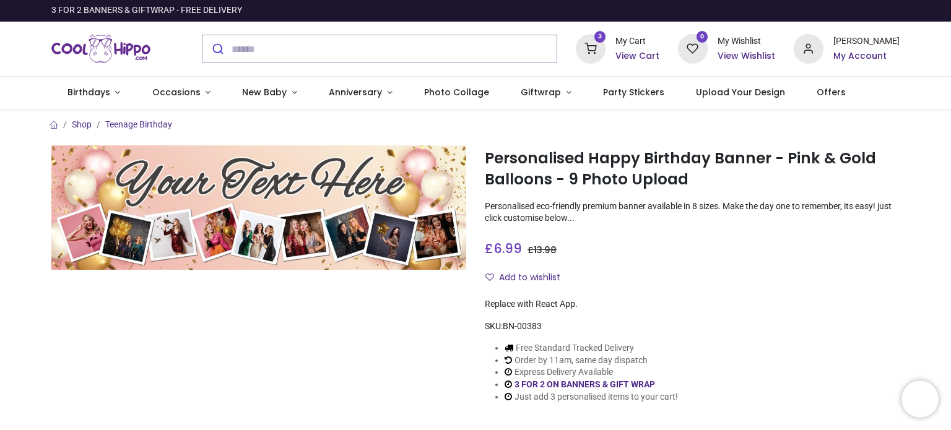
type input "**********"
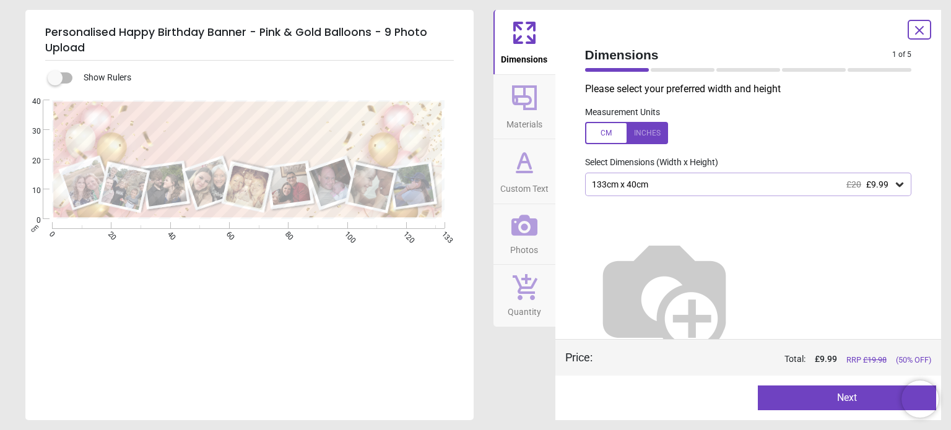
click at [919, 32] on icon at bounding box center [919, 30] width 15 height 15
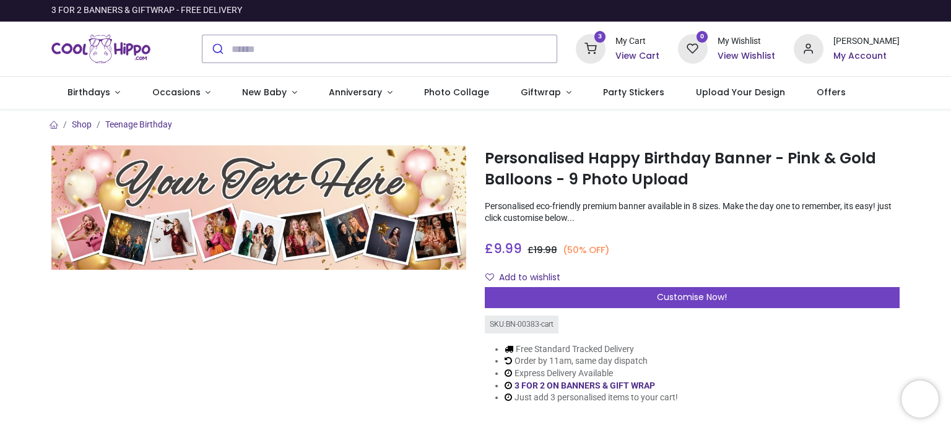
click at [604, 57] on icon at bounding box center [591, 49] width 30 height 30
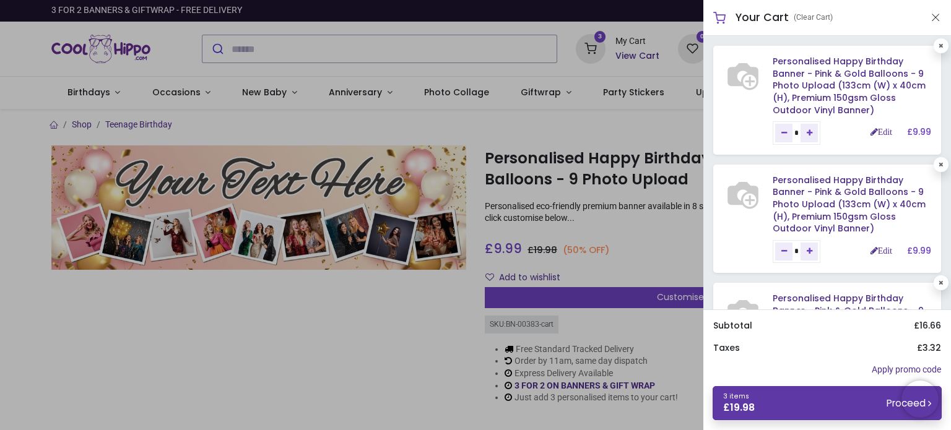
click at [842, 397] on link "3 items £ 19.98 Proceed" at bounding box center [826, 403] width 229 height 34
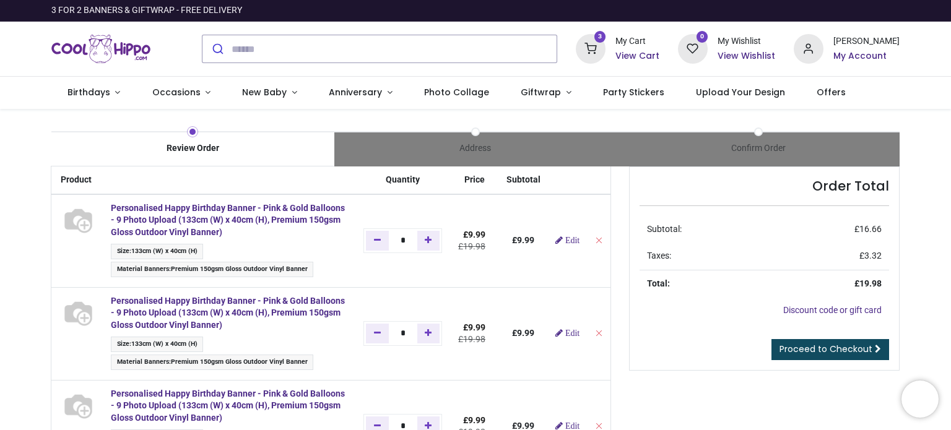
scroll to position [124, 0]
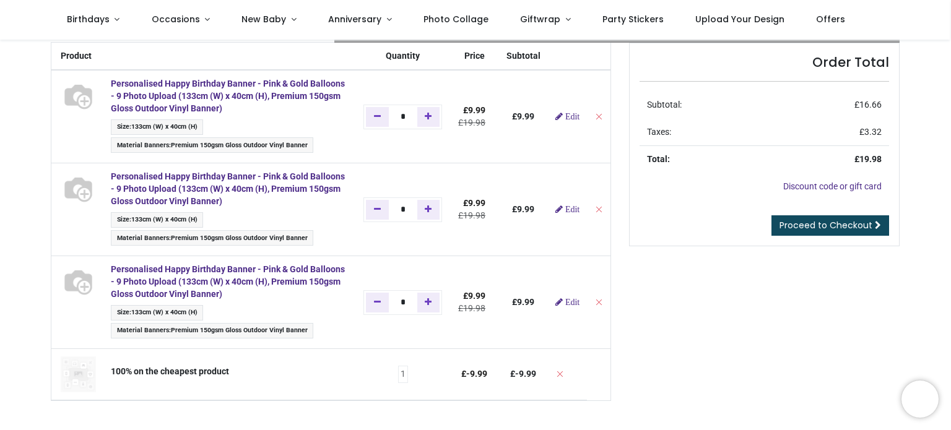
type input "**********"
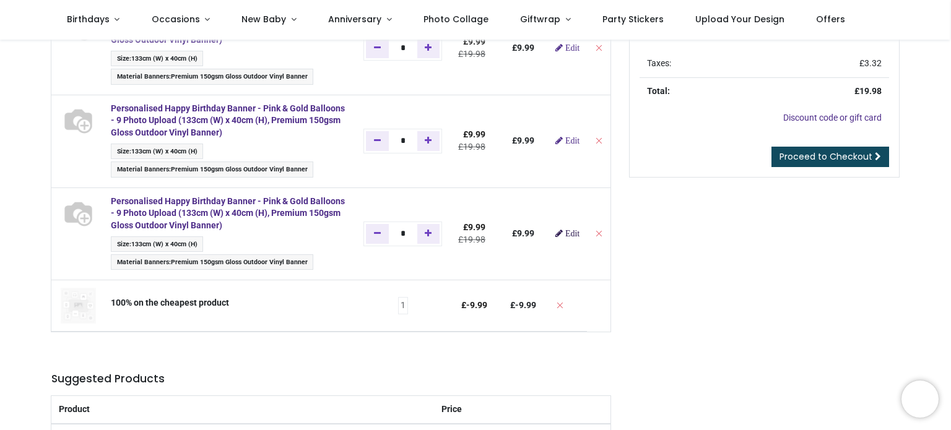
click at [568, 232] on span "Edit" at bounding box center [572, 233] width 14 height 9
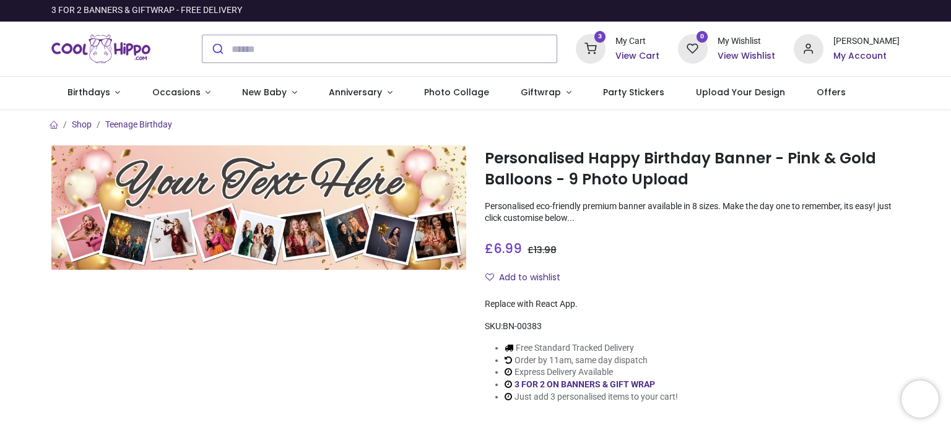
type input "**********"
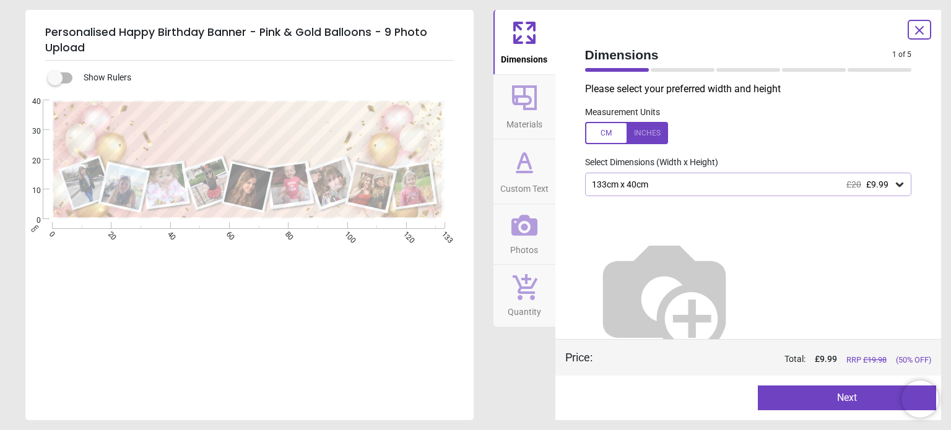
click at [917, 29] on icon at bounding box center [919, 30] width 15 height 15
